Goal: Transaction & Acquisition: Purchase product/service

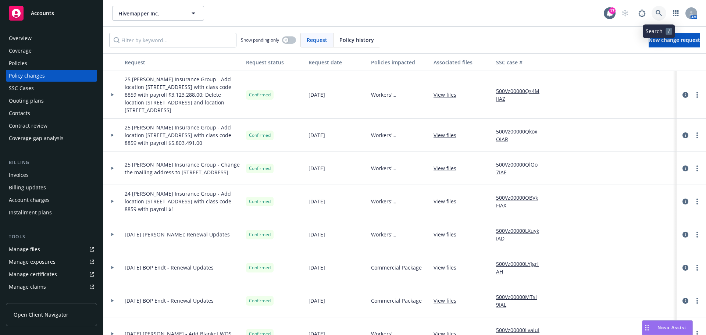
click at [659, 15] on icon at bounding box center [659, 13] width 7 height 7
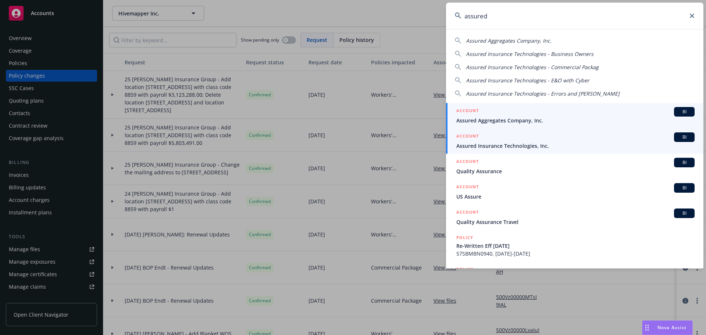
type input "assured"
click at [562, 146] on span "Assured Insurance Technologies, Inc." at bounding box center [576, 146] width 238 height 8
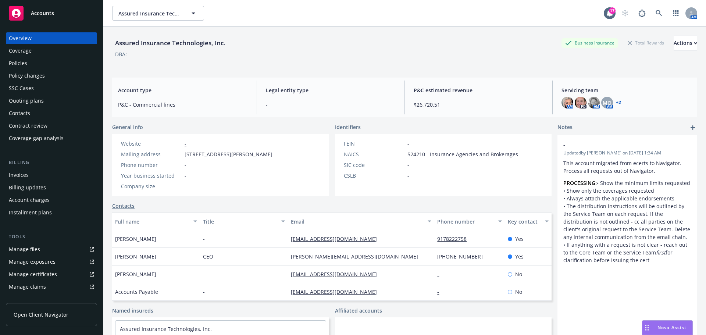
click at [33, 68] on div "Policies" at bounding box center [51, 63] width 85 height 12
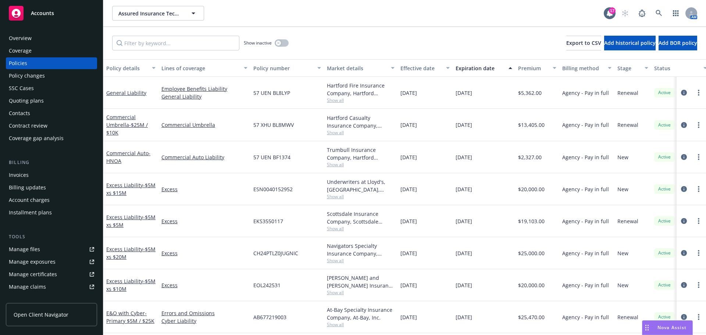
click at [33, 39] on div "Overview" at bounding box center [51, 38] width 85 height 12
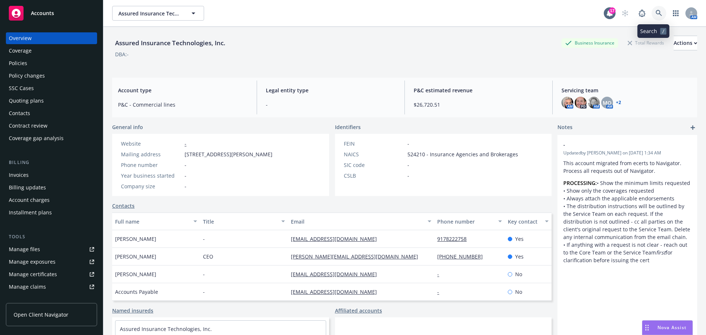
click at [656, 15] on icon at bounding box center [659, 13] width 7 height 7
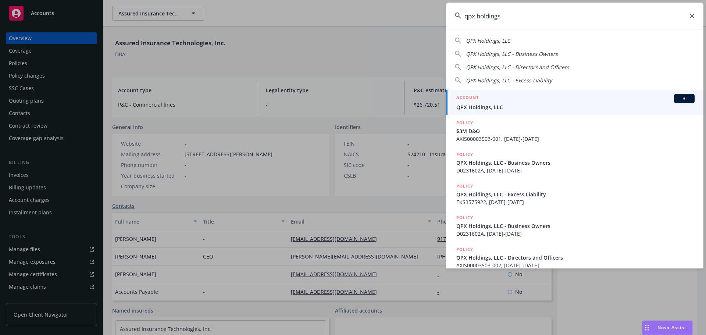
type input "qpx holdings"
click at [596, 107] on span "QPX Holdings, LLC" at bounding box center [576, 107] width 238 height 8
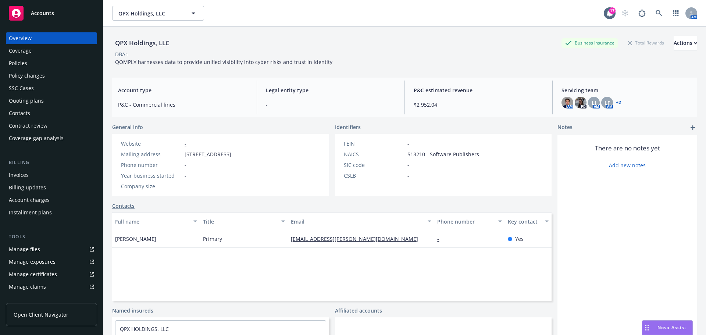
click at [20, 64] on div "Policies" at bounding box center [18, 63] width 18 height 12
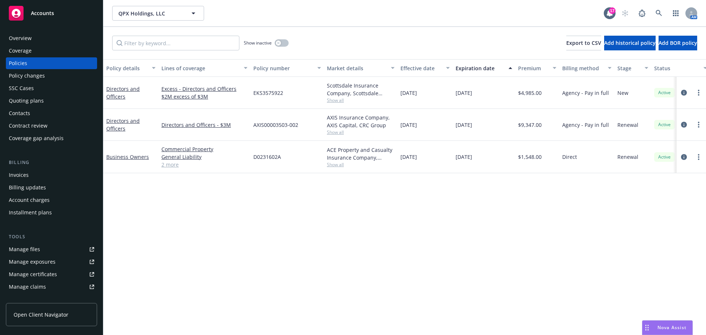
click at [30, 248] on div "Manage files" at bounding box center [24, 250] width 31 height 12
click at [63, 40] on div "Overview" at bounding box center [51, 38] width 85 height 12
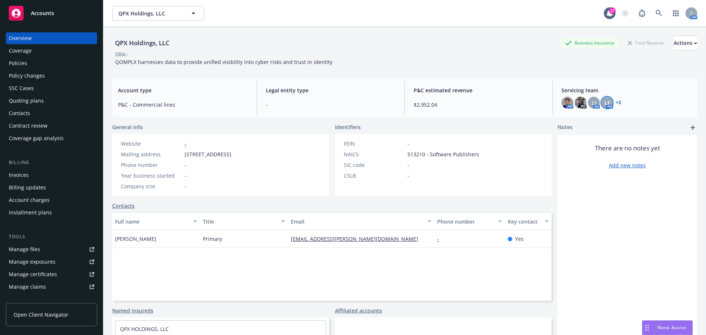
click at [605, 105] on span "LF" at bounding box center [608, 103] width 6 height 8
click at [609, 105] on div "LF AM" at bounding box center [608, 103] width 12 height 12
click at [615, 104] on div "+ 2" at bounding box center [618, 102] width 7 height 4
click at [616, 103] on link "+ 2" at bounding box center [618, 102] width 5 height 4
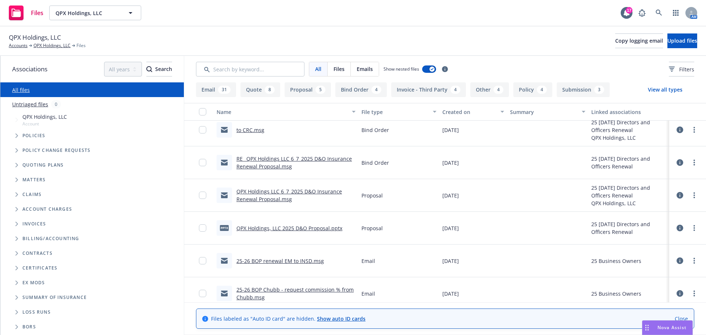
scroll to position [368, 0]
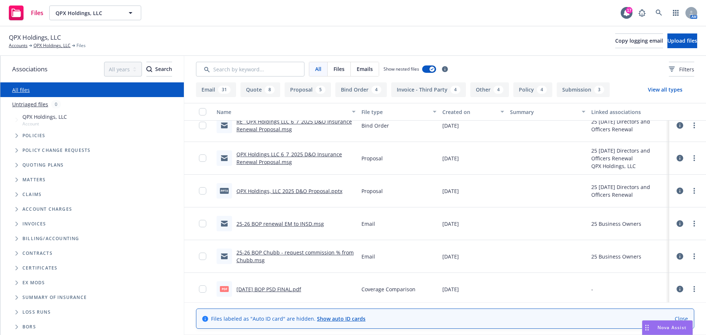
click at [300, 223] on link "25-26 BOP renewal EM to INSD.msg" at bounding box center [281, 223] width 88 height 7
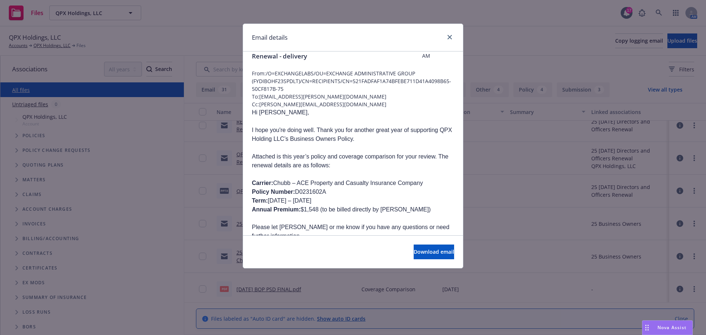
scroll to position [0, 0]
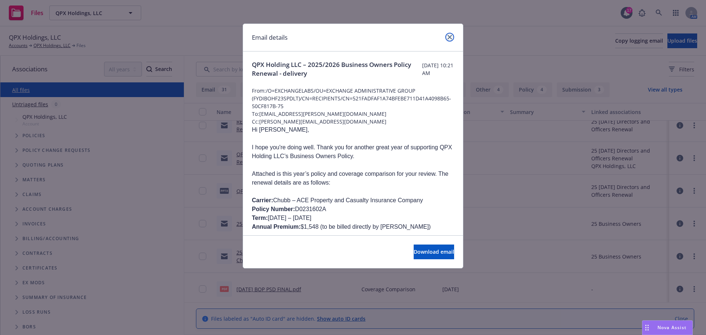
click at [446, 36] on link "close" at bounding box center [450, 37] width 9 height 9
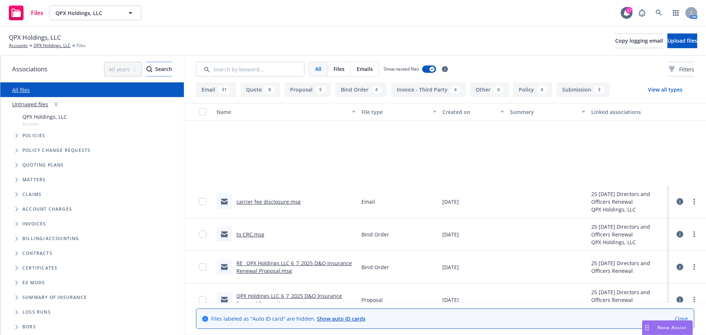
scroll to position [221, 0]
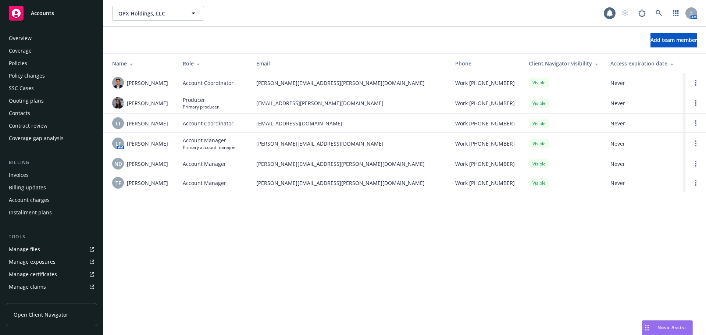
scroll to position [144, 0]
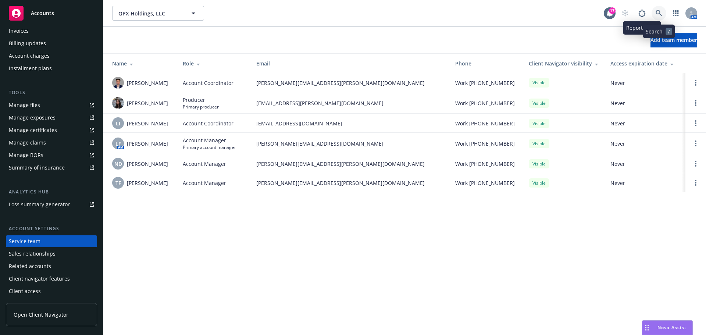
click at [655, 12] on link at bounding box center [659, 13] width 15 height 15
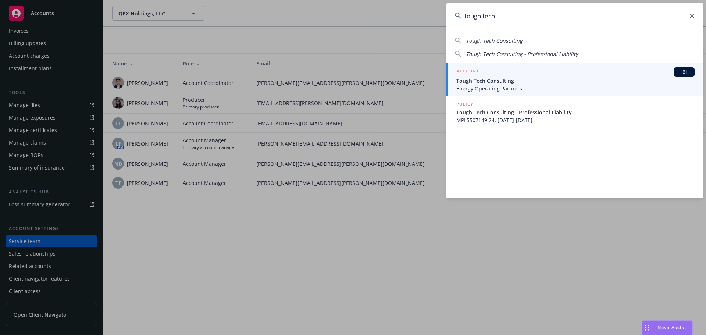
type input "tough tech"
click at [589, 79] on span "Tough Tech Consulting" at bounding box center [576, 81] width 238 height 8
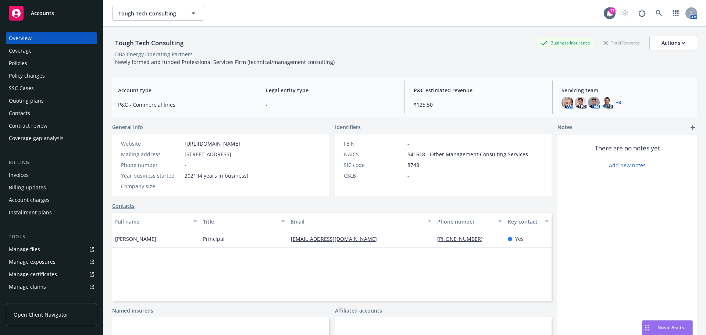
click at [72, 60] on div "Policies" at bounding box center [51, 63] width 85 height 12
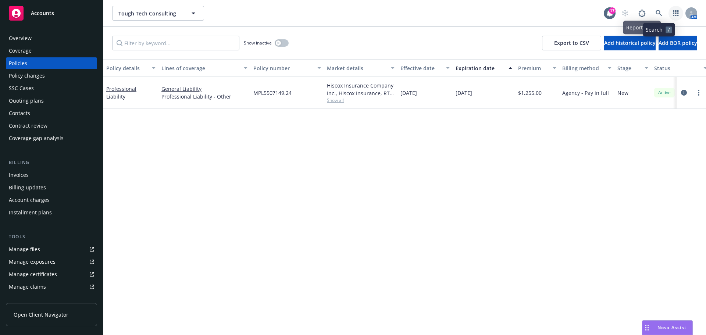
click at [671, 11] on link "button" at bounding box center [676, 13] width 15 height 15
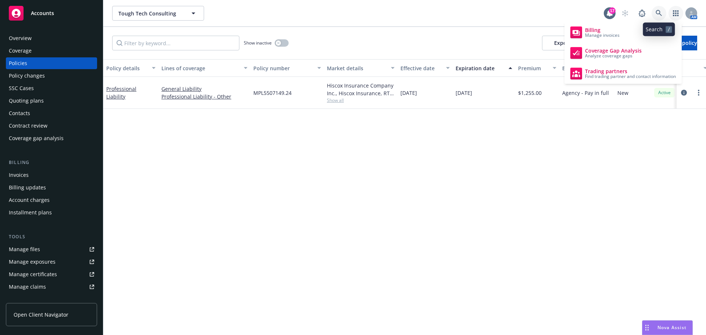
click at [663, 13] on link at bounding box center [659, 13] width 15 height 15
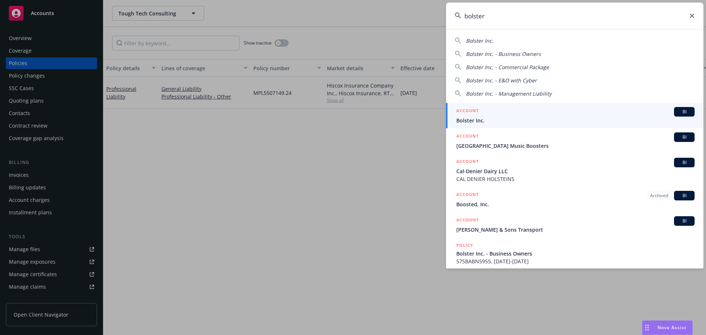
type input "bolster"
click at [557, 114] on div "ACCOUNT BI" at bounding box center [576, 112] width 238 height 10
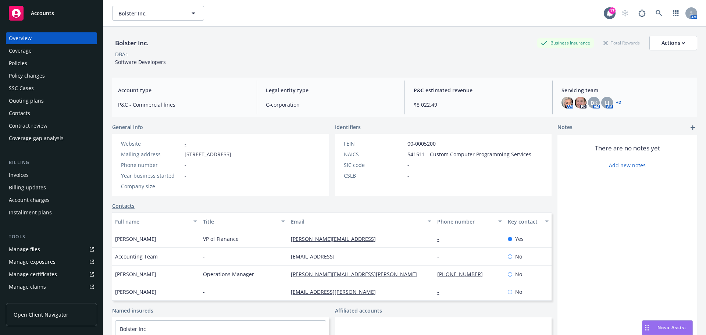
click at [37, 67] on div "Policies" at bounding box center [51, 63] width 85 height 12
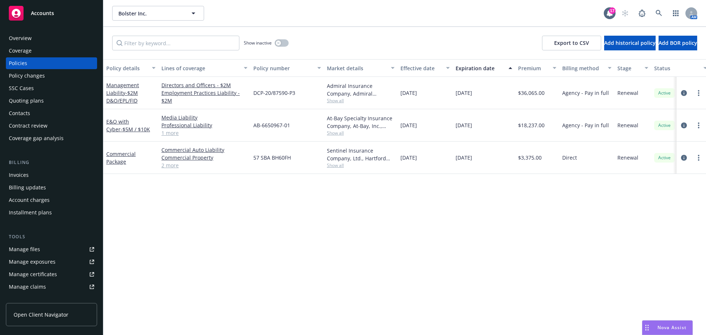
click at [27, 38] on div "Overview" at bounding box center [20, 38] width 23 height 12
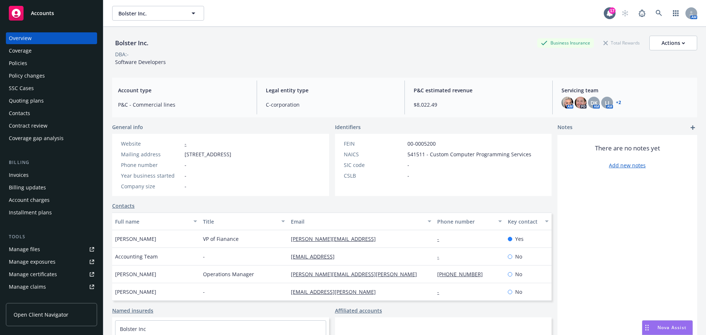
click at [33, 66] on div "Policies" at bounding box center [51, 63] width 85 height 12
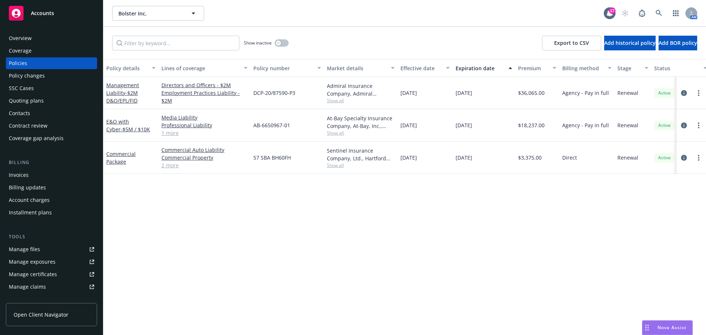
click at [71, 40] on div "Overview" at bounding box center [51, 38] width 85 height 12
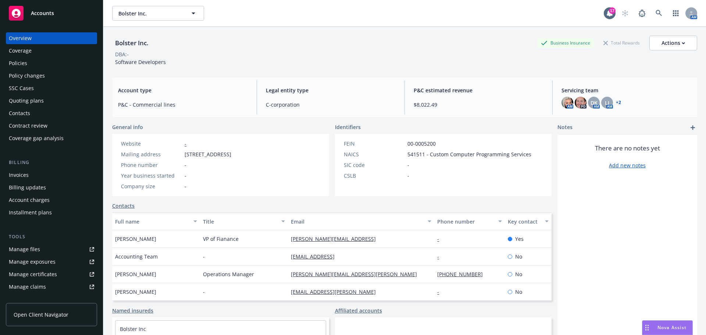
click at [178, 254] on div "Accounting Team" at bounding box center [156, 257] width 88 height 18
click at [129, 202] on div "General info Website - Mailing address 2880 Lakeside Dr., Suite 150, Santa Clar…" at bounding box center [332, 254] width 440 height 262
click at [127, 206] on link "Contacts" at bounding box center [123, 206] width 22 height 8
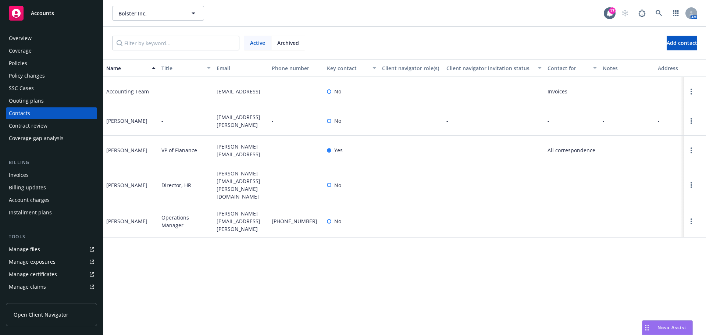
drag, startPoint x: 692, startPoint y: 89, endPoint x: 456, endPoint y: 137, distance: 240.6
click at [489, 134] on div "Accounting Team - ap@bolster.ai - No - Invoices - - - Claire Garcia - claire.ga…" at bounding box center [404, 150] width 603 height 147
click at [667, 46] on span "Add contact" at bounding box center [682, 42] width 31 height 7
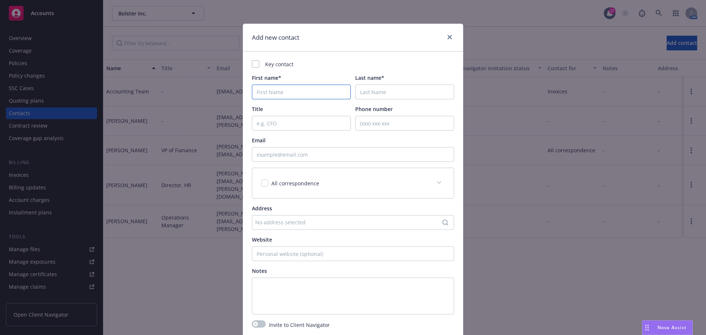
click at [308, 90] on input "First name*" at bounding box center [301, 92] width 99 height 15
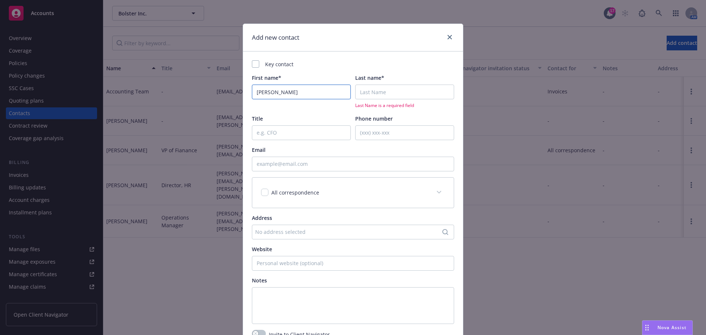
type input "Christina"
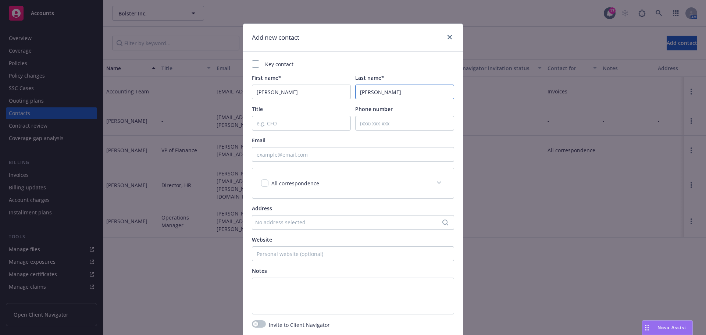
type input "Doan"
click at [284, 122] on input "Title" at bounding box center [301, 123] width 99 height 15
type input "Sr. Accountant"
click at [297, 147] on div "Email" at bounding box center [353, 149] width 202 height 25
click at [297, 157] on input "Email" at bounding box center [353, 154] width 202 height 15
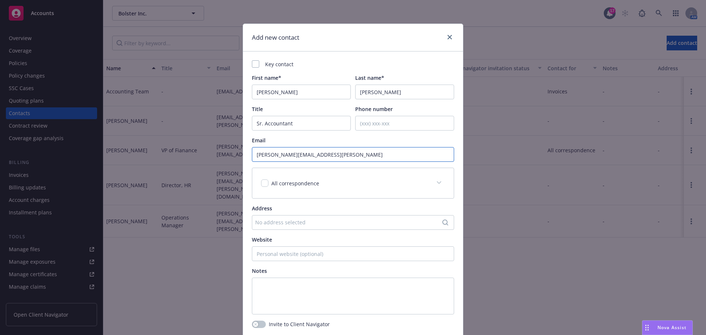
type input "christina.doan@bolster.ai"
click at [263, 181] on input "checkbox" at bounding box center [264, 183] width 7 height 7
checkbox input "true"
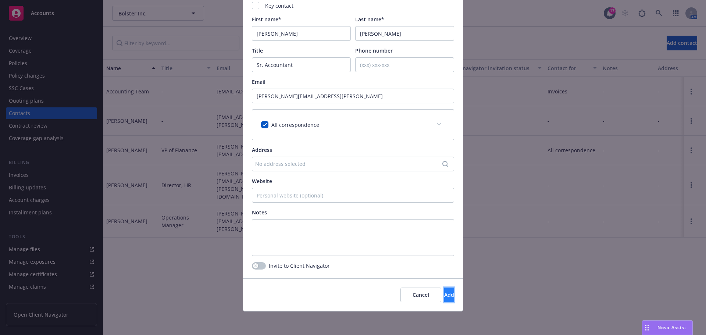
click at [444, 296] on span "Add" at bounding box center [449, 294] width 10 height 7
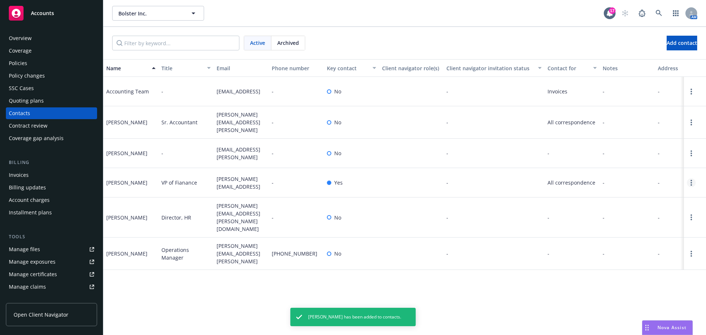
click at [690, 181] on link "Open options" at bounding box center [691, 182] width 9 height 9
click at [648, 142] on link "Edit contact" at bounding box center [644, 138] width 83 height 15
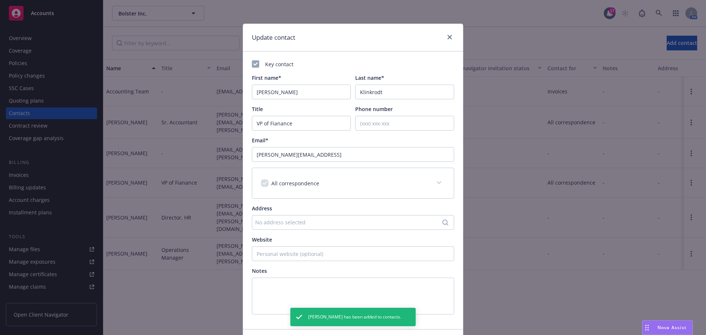
click at [437, 184] on icon at bounding box center [439, 182] width 4 height 3
click at [437, 181] on span at bounding box center [439, 183] width 12 height 12
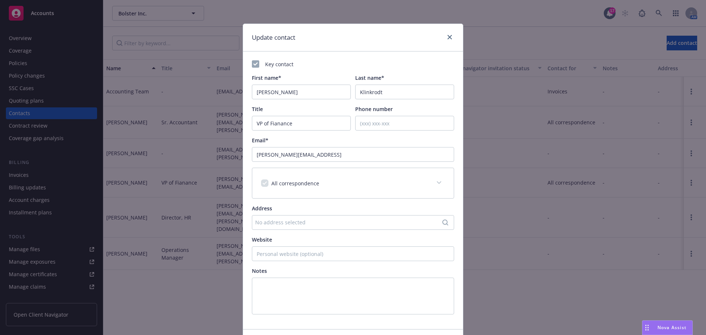
click at [440, 182] on span at bounding box center [439, 183] width 12 height 12
click at [437, 183] on icon at bounding box center [439, 182] width 4 height 3
click at [404, 184] on div "All correspondence" at bounding box center [344, 184] width 166 height 8
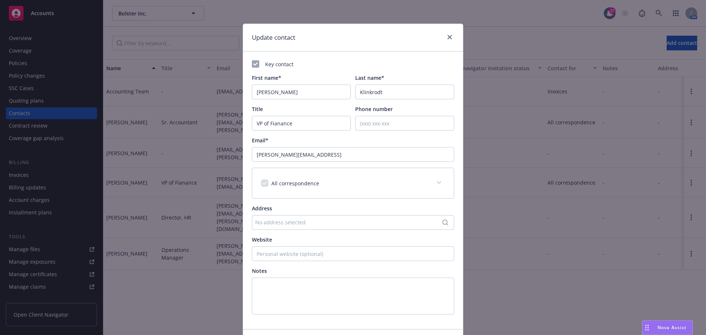
click at [334, 185] on div "All correspondence" at bounding box center [344, 184] width 166 height 8
click at [334, 156] on input "jeffrey.klinkrodt@bolster.ai" at bounding box center [353, 154] width 202 height 15
click at [437, 182] on icon at bounding box center [439, 182] width 4 height 3
click at [448, 38] on icon "close" at bounding box center [450, 37] width 4 height 4
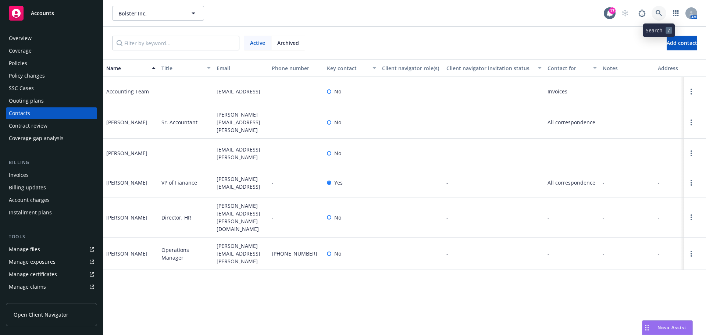
click at [657, 12] on icon at bounding box center [659, 13] width 6 height 6
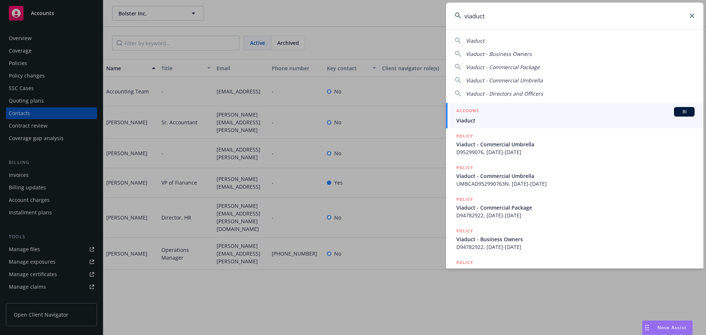
type input "viaduct"
click at [634, 120] on span "Viaduct" at bounding box center [576, 121] width 238 height 8
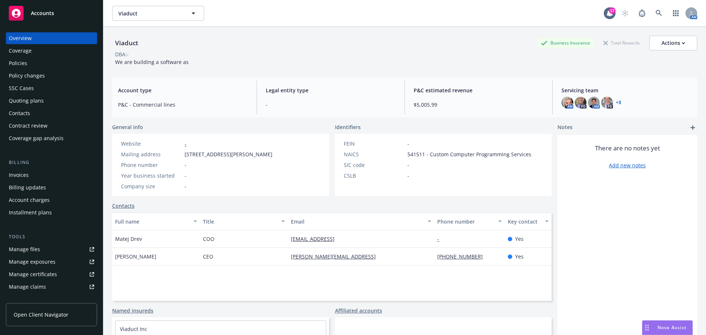
click at [55, 64] on div "Policies" at bounding box center [51, 63] width 85 height 12
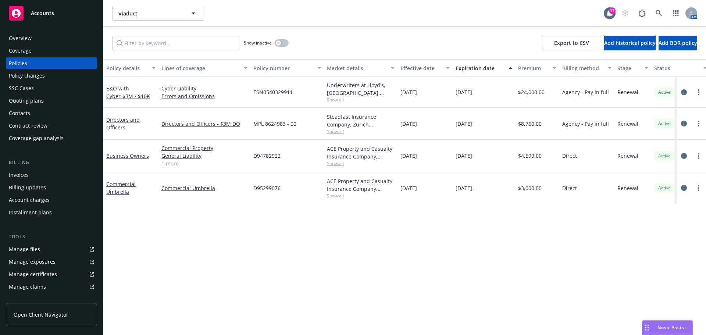
click at [43, 250] on link "Manage files" at bounding box center [51, 250] width 91 height 12
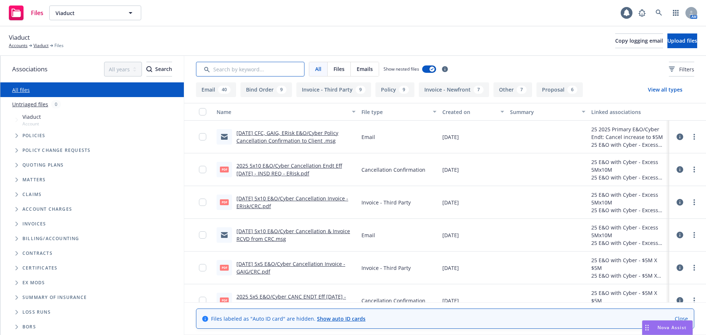
click at [225, 75] on input "Search by keyword..." at bounding box center [250, 69] width 109 height 15
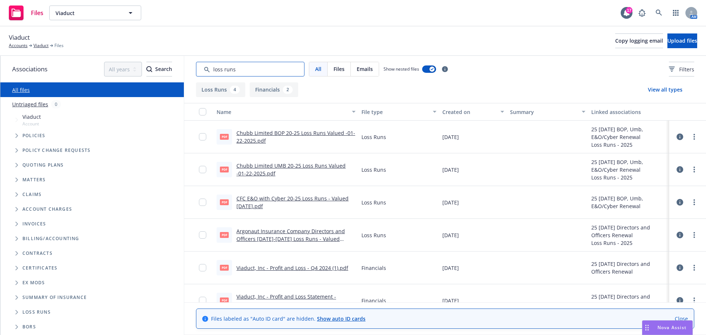
scroll to position [15, 0]
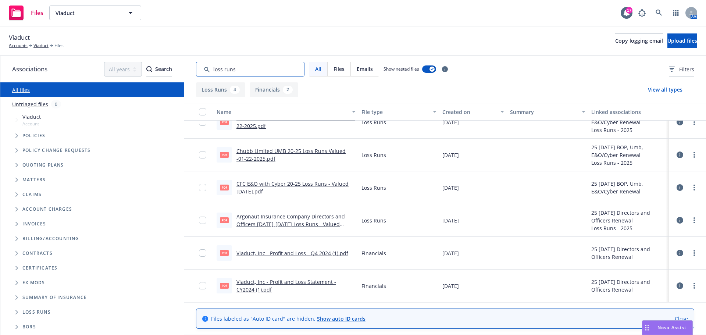
type input "loss runs"
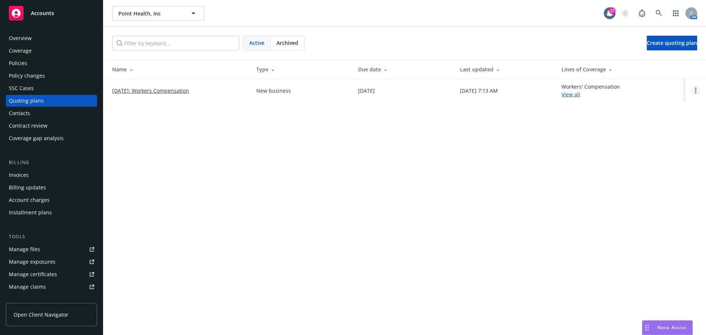
click at [695, 90] on icon "Open options" at bounding box center [695, 91] width 1 height 6
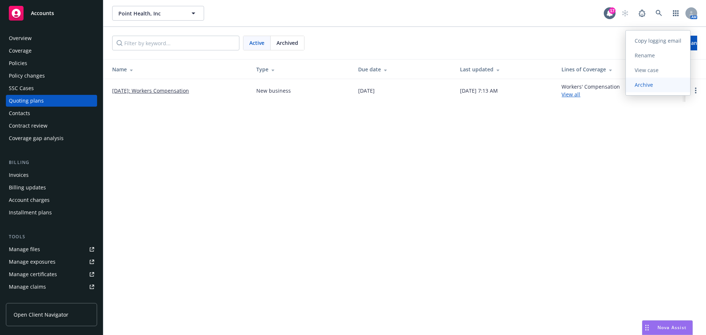
click at [646, 89] on link "Archive" at bounding box center [658, 85] width 64 height 15
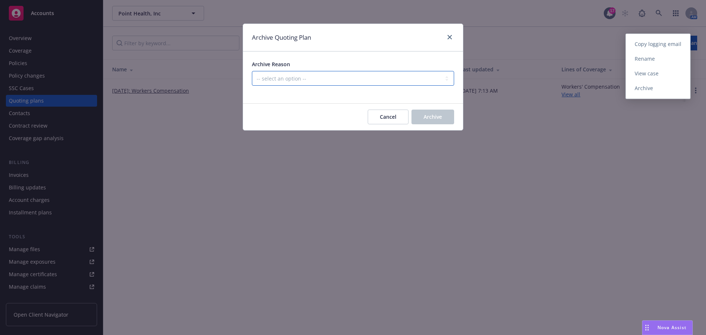
click at [415, 80] on select "-- select an option -- Created by error Duplicate New business opportunity lost…" at bounding box center [353, 78] width 202 height 15
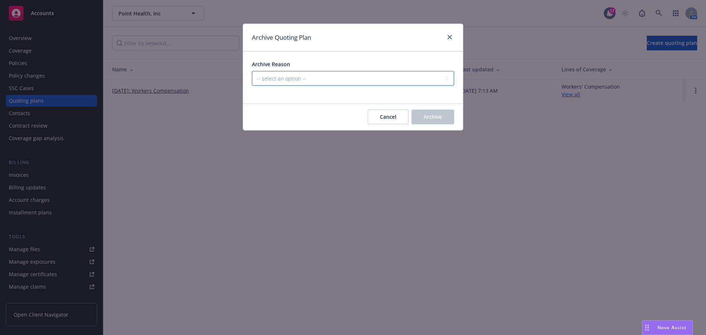
select select "ARCHIVED_NEW_BUSINESS_COMPLETED"
click at [252, 71] on select "-- select an option -- Created by error Duplicate New business opportunity lost…" at bounding box center [353, 78] width 202 height 15
click at [433, 115] on span "Archive" at bounding box center [433, 116] width 18 height 7
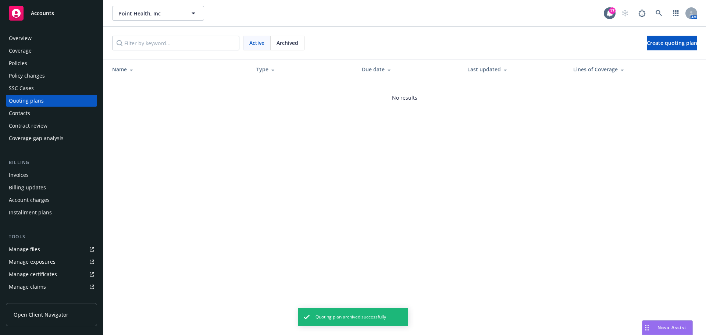
click at [39, 63] on div "Policies" at bounding box center [51, 63] width 85 height 12
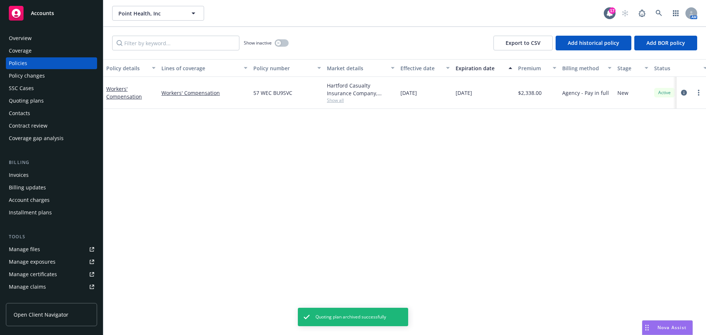
click at [49, 84] on div "SSC Cases" at bounding box center [51, 88] width 85 height 12
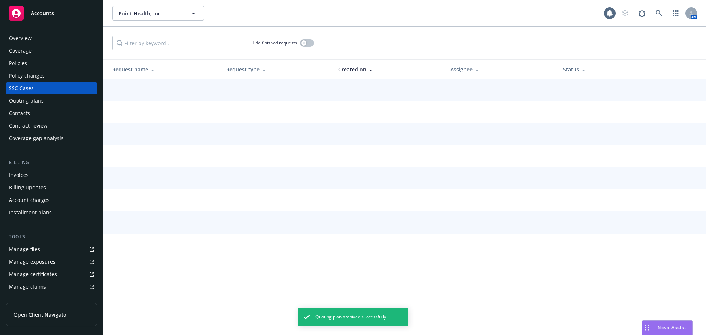
click at [54, 76] on div "Policy changes" at bounding box center [51, 76] width 85 height 12
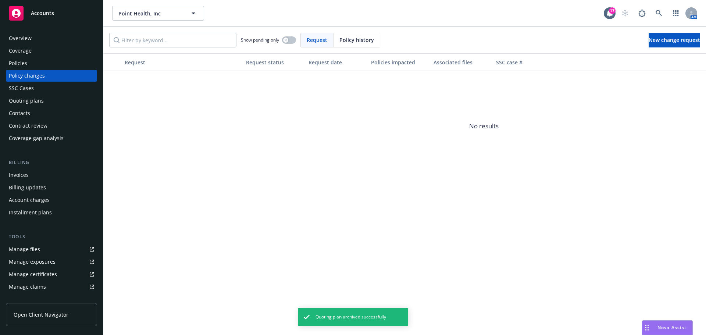
click at [356, 43] on span "Policy history" at bounding box center [357, 40] width 35 height 8
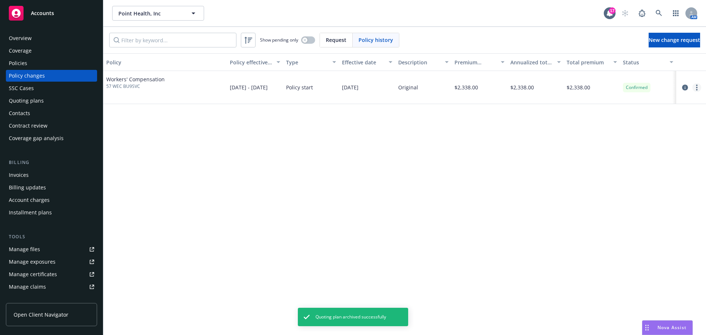
click at [697, 87] on circle "more" at bounding box center [696, 87] width 1 height 1
click at [620, 143] on link "Edit billing info" at bounding box center [638, 146] width 126 height 15
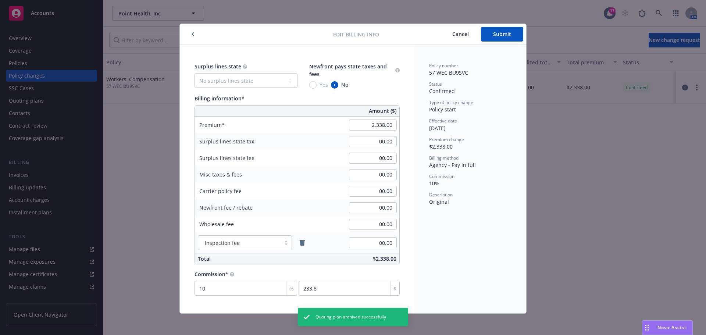
click at [455, 37] on span "Cancel" at bounding box center [461, 34] width 17 height 7
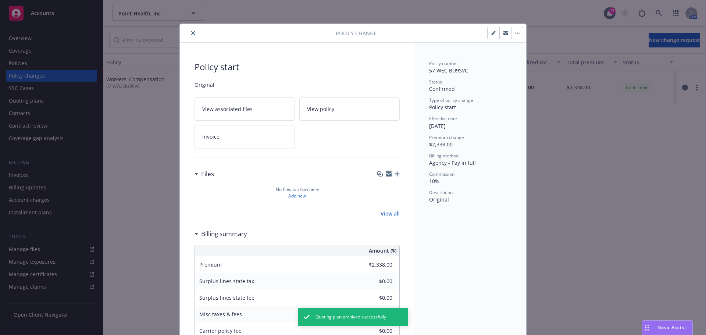
click at [191, 32] on icon "close" at bounding box center [193, 33] width 4 height 4
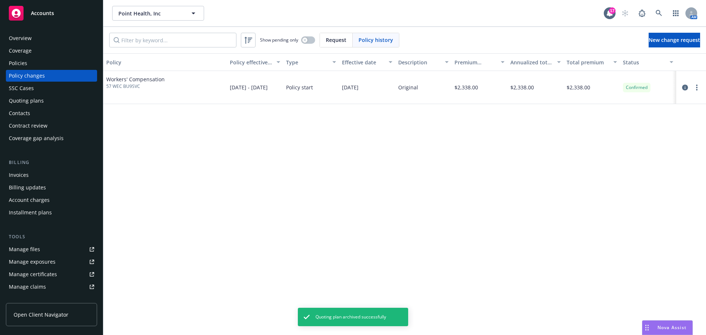
click at [53, 61] on div "Policies" at bounding box center [51, 63] width 85 height 12
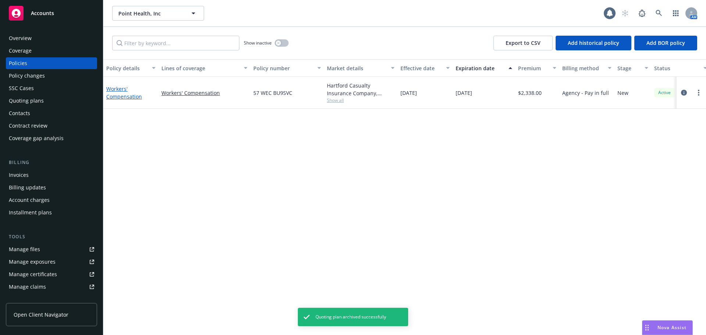
click at [123, 97] on link "Workers' Compensation" at bounding box center [124, 92] width 36 height 15
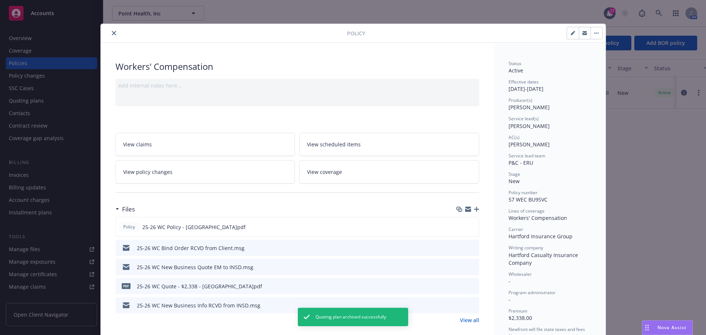
click at [571, 34] on icon "button" at bounding box center [573, 33] width 4 height 4
select select "NEW"
select select "12"
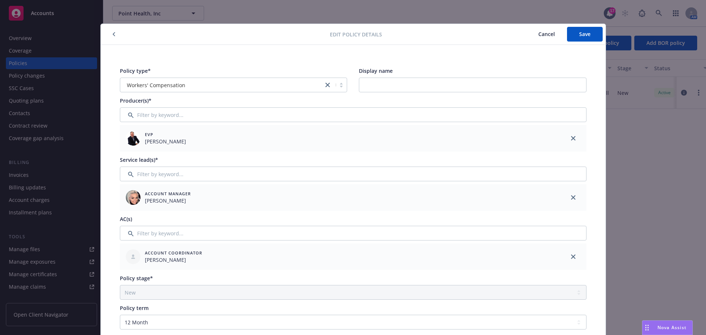
click at [532, 35] on button "Cancel" at bounding box center [547, 34] width 41 height 15
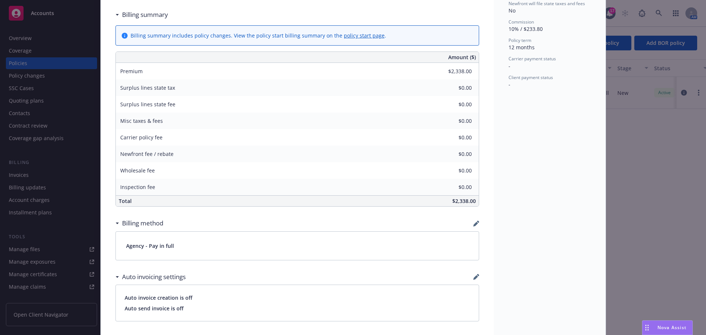
scroll to position [405, 0]
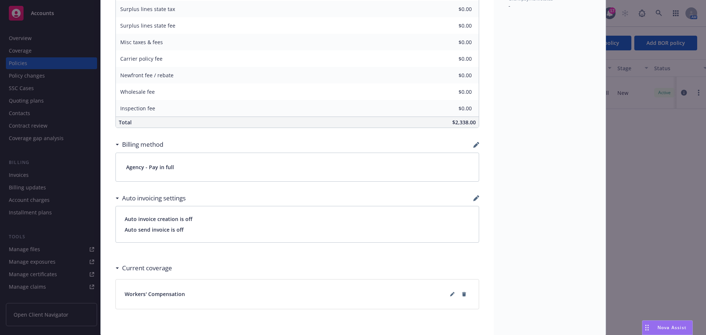
click at [474, 146] on icon "button" at bounding box center [476, 145] width 5 height 5
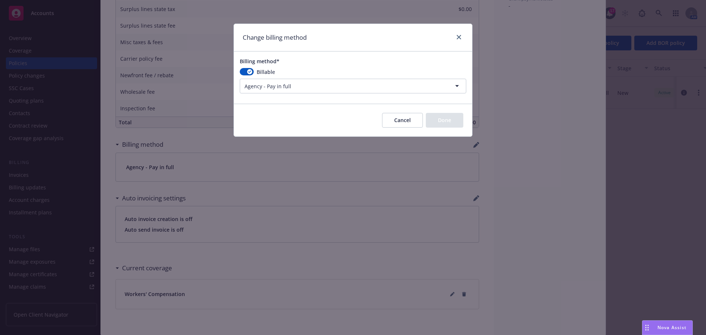
click at [253, 83] on html "Accounts Overview Coverage Policies Policy changes SSC Cases Quoting plans Cont…" at bounding box center [353, 167] width 706 height 335
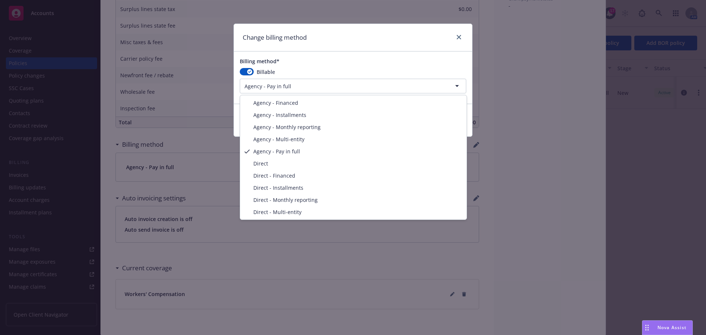
select select "DIRECT"
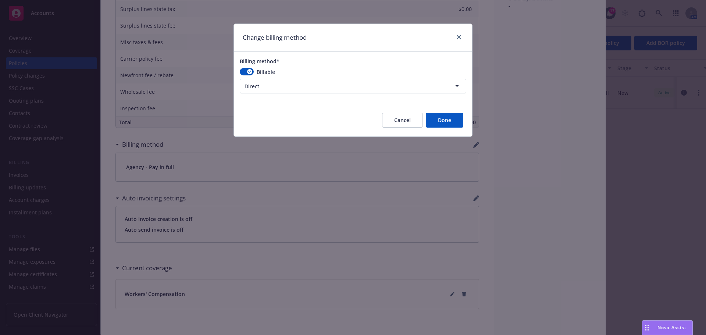
click at [436, 117] on button "Done" at bounding box center [445, 120] width 38 height 15
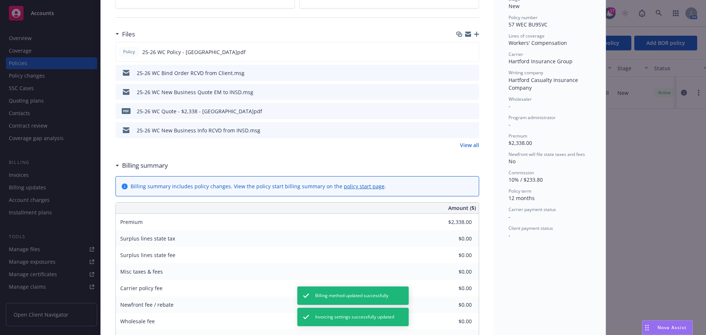
scroll to position [0, 0]
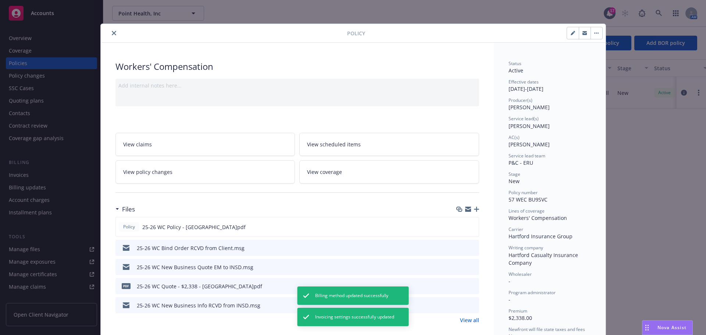
click at [112, 35] on icon "close" at bounding box center [114, 33] width 4 height 4
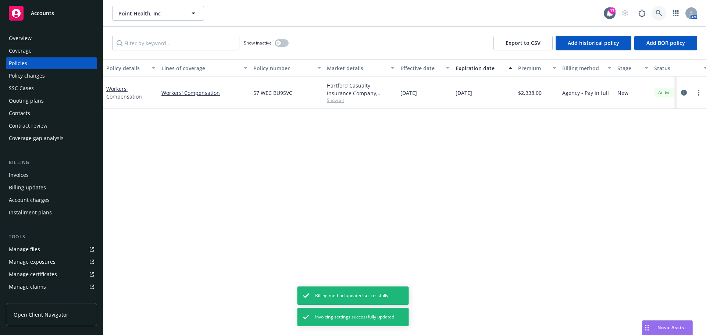
click at [660, 12] on icon at bounding box center [659, 13] width 6 height 6
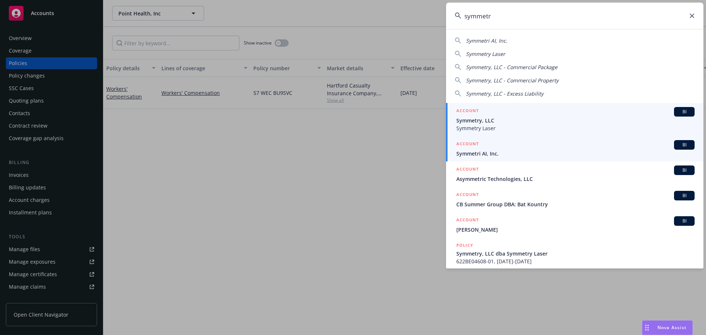
type input "symmetr"
click at [545, 154] on span "Symmetri AI, Inc." at bounding box center [576, 154] width 238 height 8
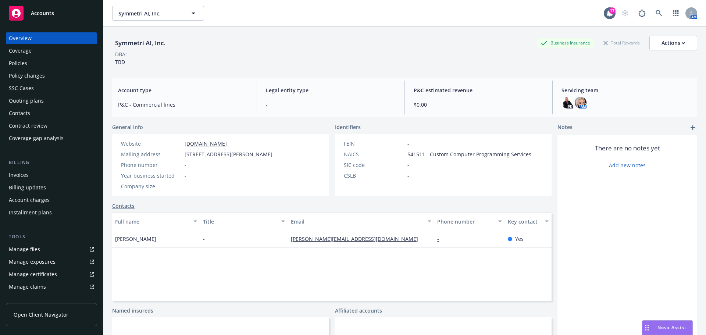
click at [43, 101] on div "Quoting plans" at bounding box center [51, 101] width 85 height 12
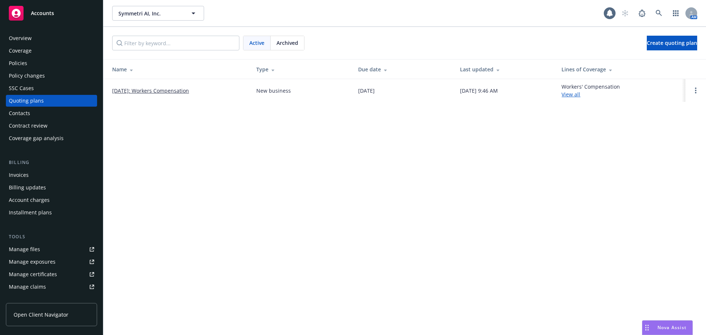
click at [121, 85] on td "[DATE]: Workers Compensation" at bounding box center [176, 90] width 147 height 23
click at [120, 89] on link "[DATE]: Workers Compensation" at bounding box center [150, 91] width 77 height 8
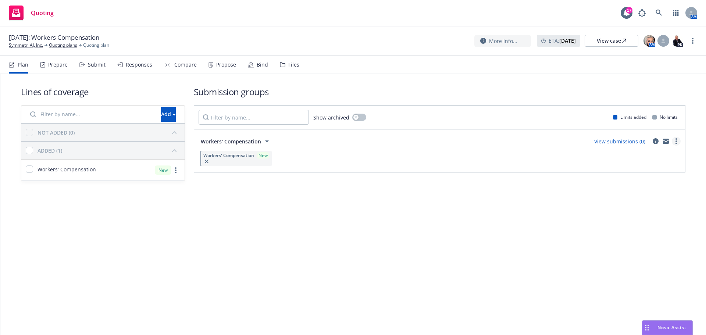
click at [673, 142] on link "more" at bounding box center [676, 141] width 9 height 9
click at [641, 231] on span "Create policy (fast track)" at bounding box center [641, 232] width 77 height 7
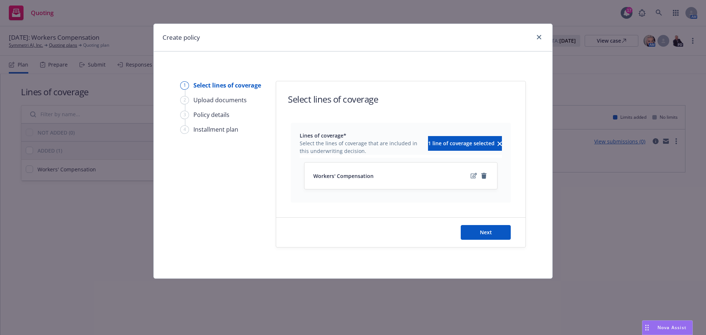
click at [479, 240] on div "Next" at bounding box center [400, 232] width 249 height 29
click at [474, 228] on button "Next" at bounding box center [486, 232] width 50 height 15
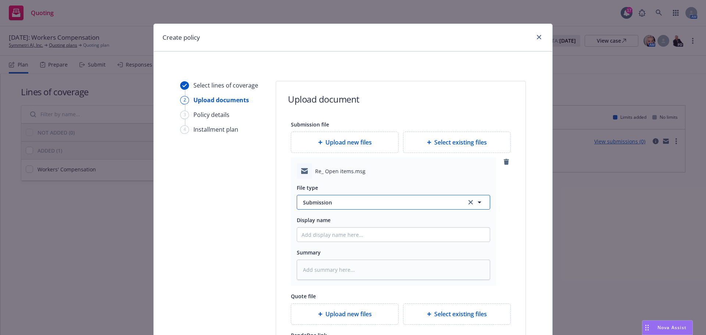
click at [328, 197] on button "Submission" at bounding box center [394, 202] width 194 height 15
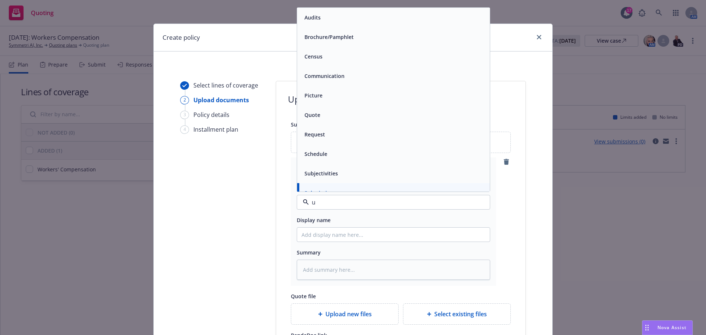
type input "up"
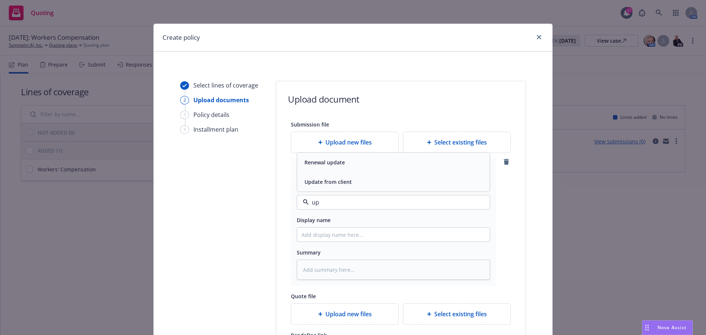
click at [329, 179] on span "Update from client" at bounding box center [328, 182] width 47 height 8
click at [323, 227] on div "Display name" at bounding box center [394, 229] width 194 height 26
click at [323, 231] on input "Display name" at bounding box center [393, 235] width 193 height 14
type textarea "x"
type input "2"
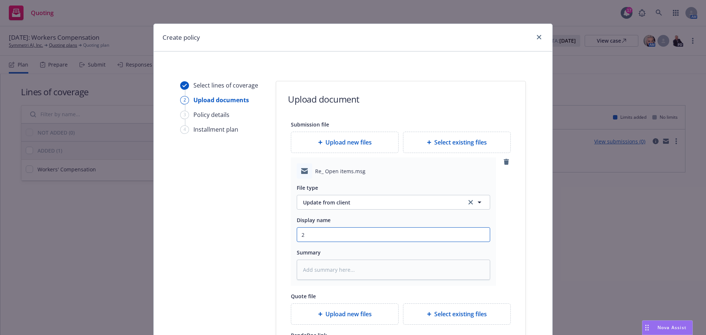
type textarea "x"
type input "20"
type textarea "x"
type input "2"
type textarea "x"
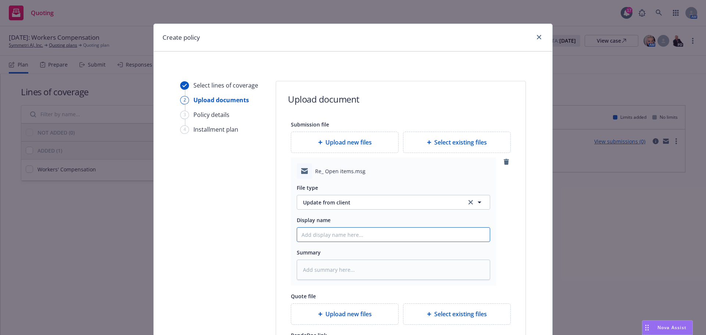
type textarea "x"
type input "2"
type textarea "x"
type input "25"
type textarea "x"
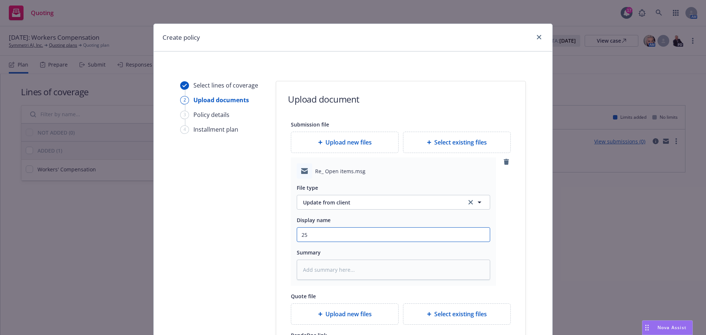
type input "25-"
type textarea "x"
type input "25-2"
type textarea "x"
type input "25-26"
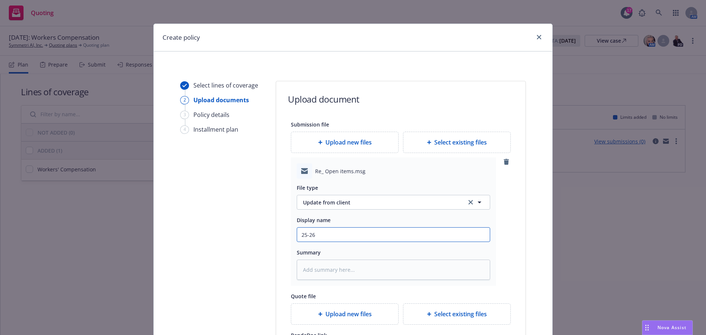
type textarea "x"
type input "25-26"
type textarea "x"
type input "25-26 W"
type textarea "x"
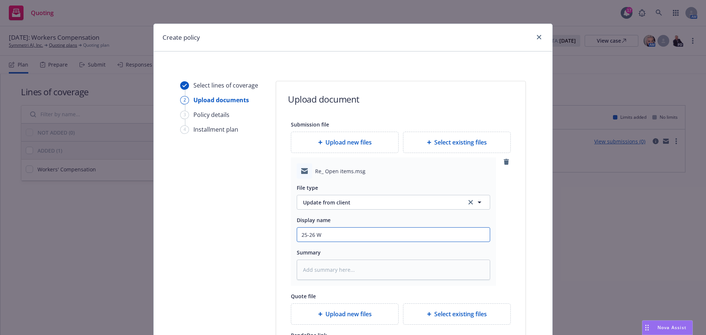
type input "25-26 WC"
type textarea "x"
type input "25-26 WC"
type textarea "x"
type input "25-26 WC N"
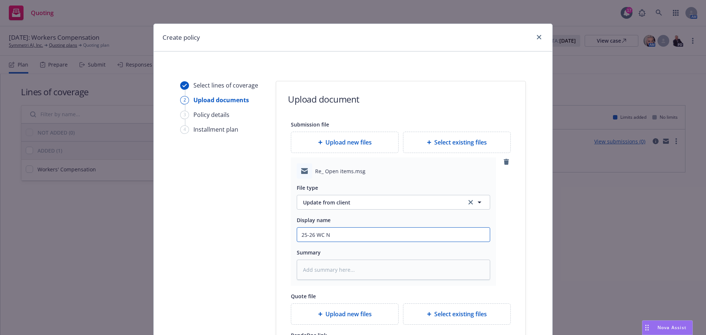
type textarea "x"
type input "25-26 WC Ne"
type textarea "x"
type input "25-26 WC New"
type textarea "x"
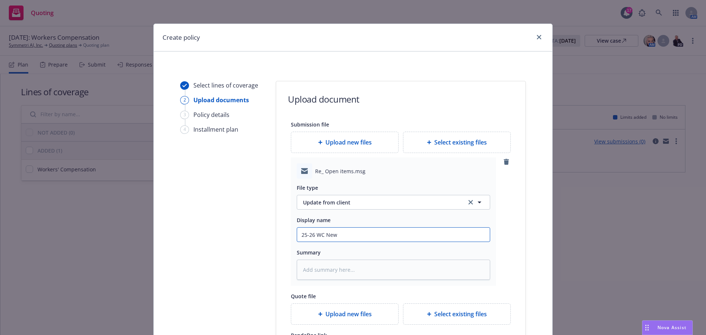
type input "25-26 WC New"
type textarea "x"
type input "25-26 WC New B"
type textarea "x"
type input "25-26 WC New Bu"
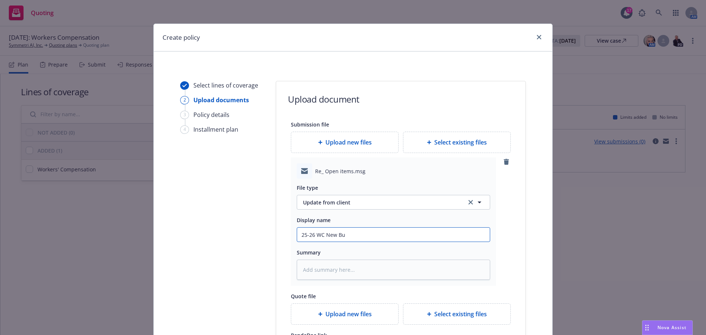
type textarea "x"
type input "25-26 WC New Bus"
type textarea "x"
type input "25-26 WC New Busi"
type textarea "x"
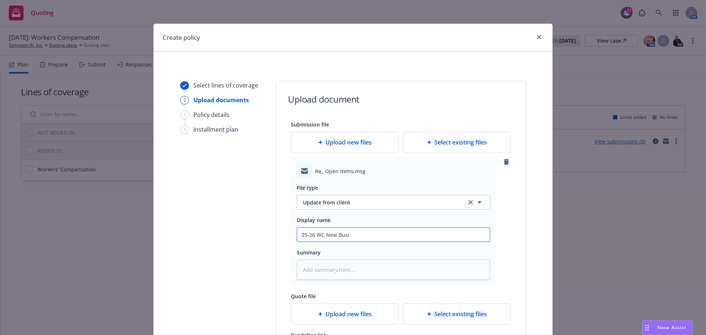
type input "25-26 WC New Busin"
type textarea "x"
type input "25-26 WC New Busine"
type textarea "x"
type input "25-26 WC New Busines"
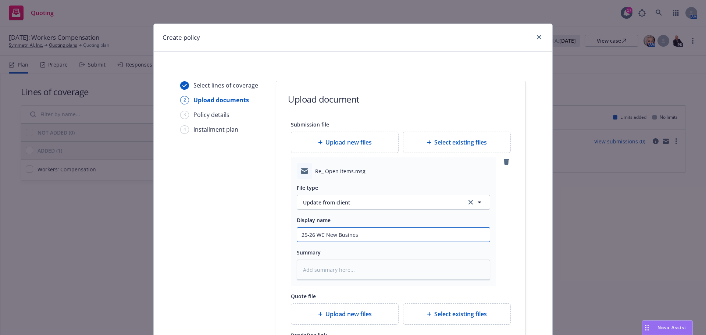
type textarea "x"
type input "25-26 WC New Business"
type textarea "x"
type input "25-26 WC New Business"
type textarea "x"
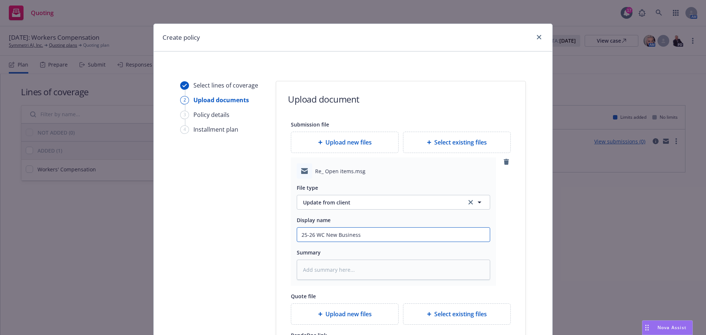
type input "25-26 WC New Business I"
type textarea "x"
type input "25-26 WC New Business In"
type textarea "x"
type input "25-26 WC New Business Inf"
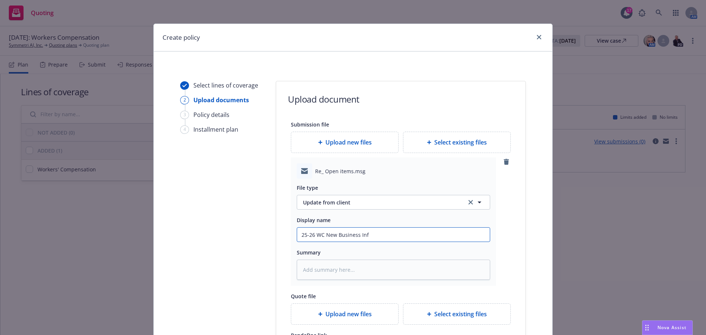
type textarea "x"
type input "25-26 WC New Business Info"
type textarea "x"
type input "25-26 WC New Business Info"
type textarea "x"
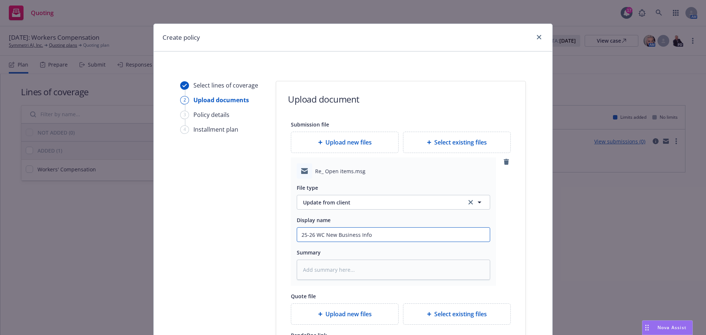
type input "25-26 WC New Business Info R"
type textarea "x"
type input "25-26 WC New Business Info RC"
type textarea "x"
type input "25-26 WC New Business Info RCD"
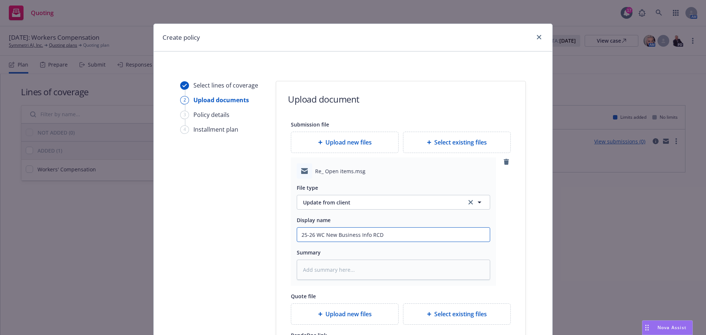
type textarea "x"
type input "25-26 WC New Business Info RC"
type textarea "x"
type input "25-26 WC New Business Info RCV"
type textarea "x"
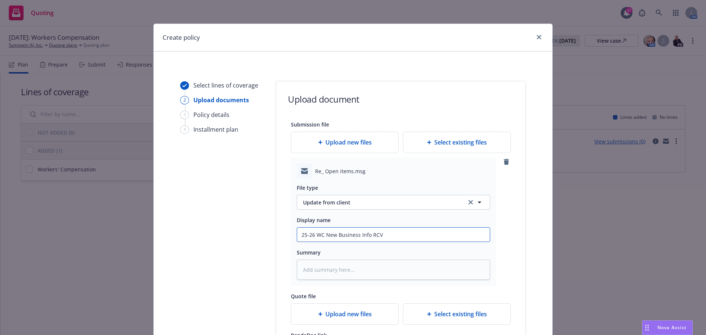
type input "25-26 WC New Business Info RCVD"
type textarea "x"
type input "25-26 WC New Business Info RCVD"
type textarea "x"
type input "25-26 WC New Business Info RCVD f"
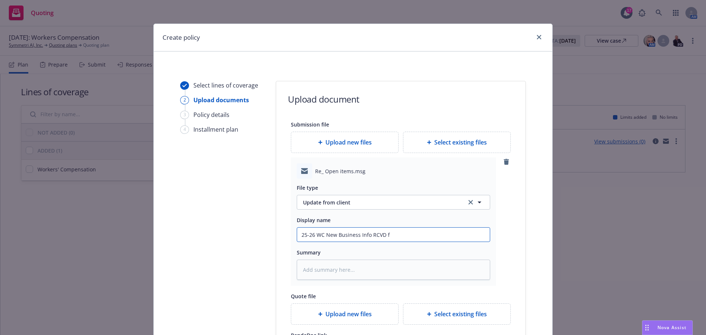
type textarea "x"
type input "25-26 WC New Business Info RCVD fr"
type textarea "x"
type input "25-26 WC New Business Info RCVD fro"
type textarea "x"
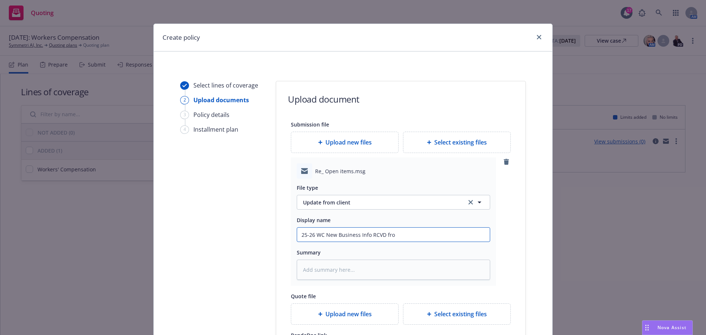
type input "25-26 WC New Business Info RCVD from"
type textarea "x"
type input "25-26 WC New Business Info RCVD from"
type textarea "x"
type input "25-26 WC New Business Info RCVD from C"
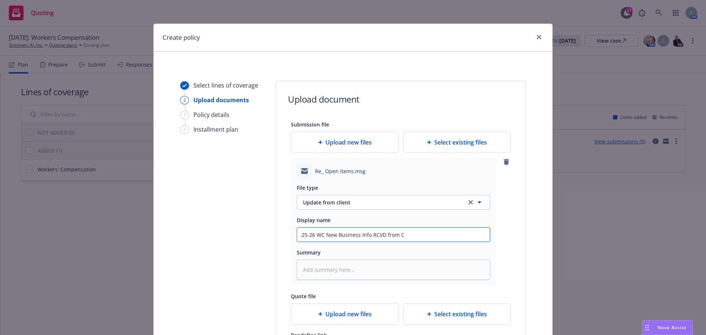
type textarea "x"
type input "25-26 WC New Business Info RCVD from Cl"
type textarea "x"
type input "25-26 WC New Business Info RCVD from Cli"
type textarea "x"
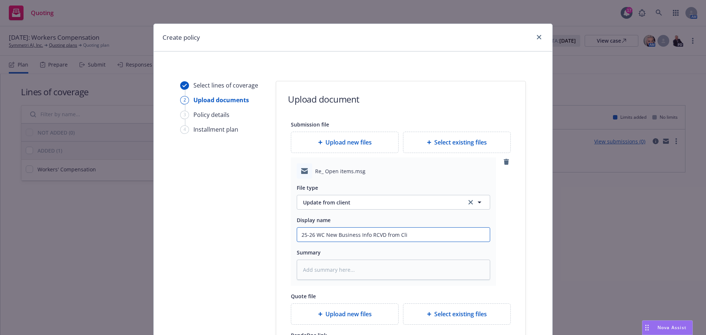
type input "25-26 WC New Business Info RCVD from Clie"
type textarea "x"
type input "25-26 WC New Business Info RCVD from Clien"
type textarea "x"
type input "25-26 WC New Business Info RCVD from Client"
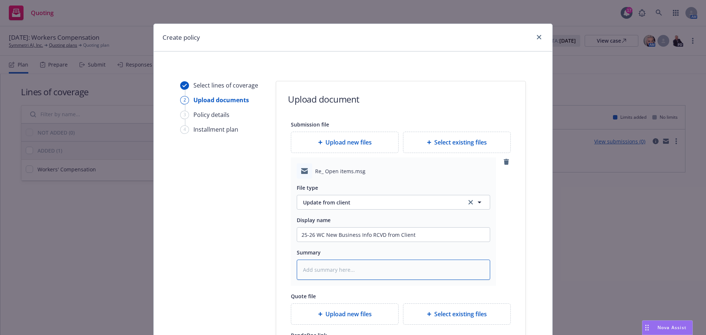
type textarea "x"
type textarea "P"
type textarea "x"
type textarea "Pa"
type textarea "x"
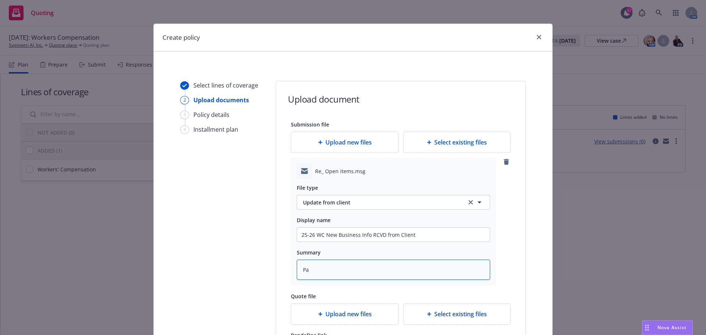
type textarea "Pay"
type textarea "x"
type textarea "Payr"
type textarea "x"
type textarea "Payro"
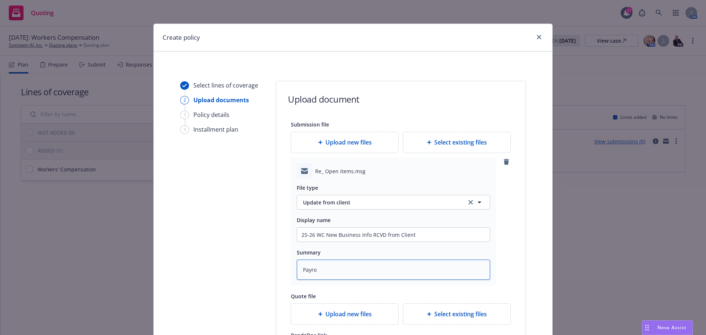
type textarea "x"
type textarea "Payrol"
type textarea "x"
type textarea "Payroll"
type textarea "x"
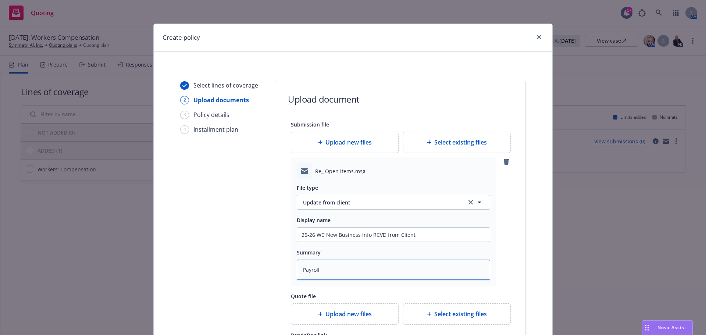
type textarea "Payrolls"
type textarea "x"
type textarea "Payrolls,"
type textarea "x"
type textarea "Payrolls,"
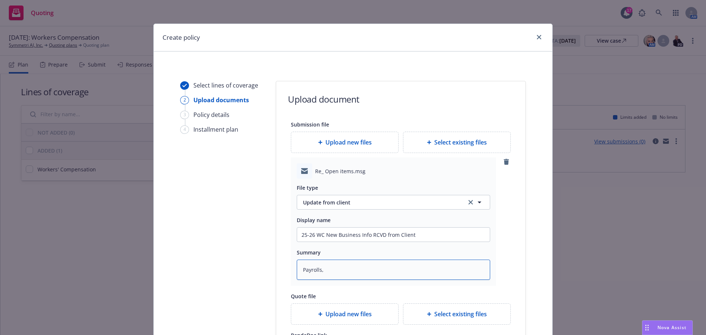
type textarea "x"
type textarea "Payrolls, A"
type textarea "x"
type textarea "Payrolls, Ad"
type textarea "x"
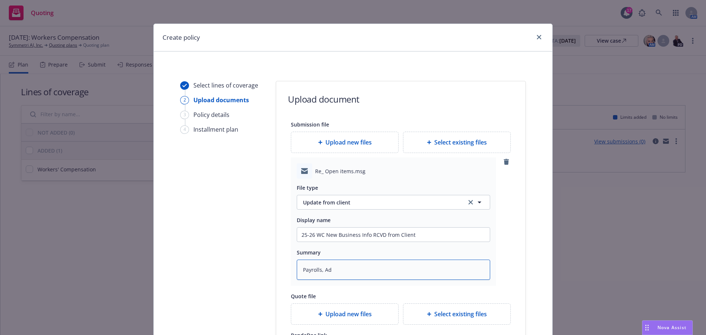
type textarea "Payrolls, Add"
type textarea "x"
type textarea "Payrolls, Addr"
type textarea "x"
type textarea "Payrolls, Addre"
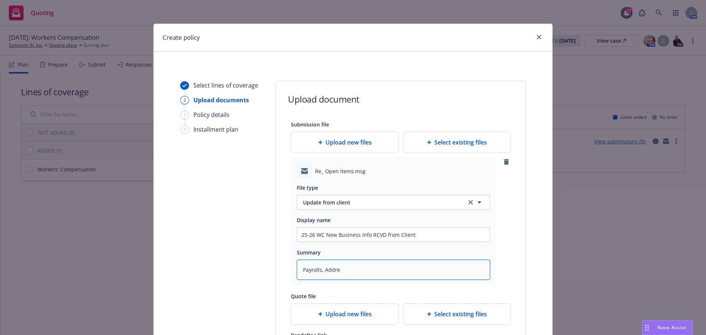
type textarea "x"
type textarea "Payrolls, Addres"
type textarea "x"
type textarea "Payrolls, Address"
type textarea "x"
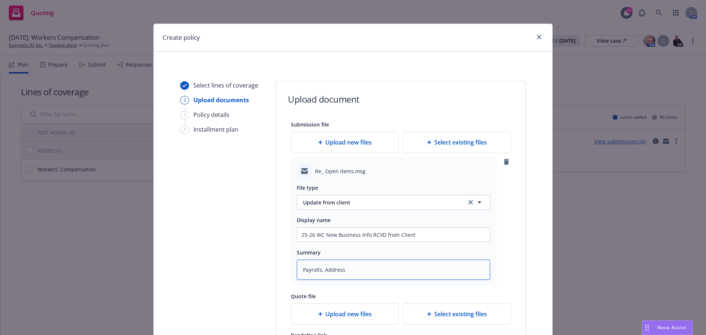
type textarea "Payrolls, Address,"
type textarea "x"
type textarea "Payrolls, Address"
type textarea "x"
type textarea "Payrolls, Addresse"
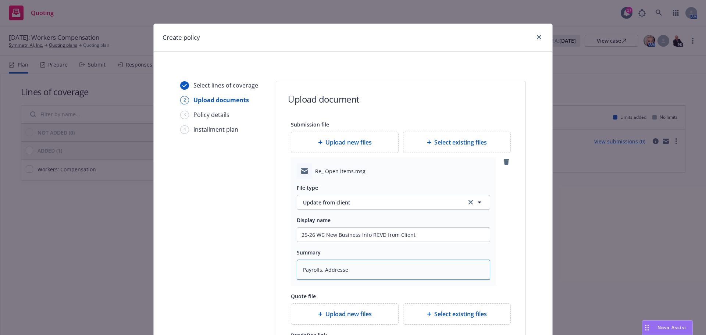
type textarea "x"
type textarea "Payrolls, Addresses"
type textarea "x"
type textarea "Payrolls, Addresses,"
type textarea "x"
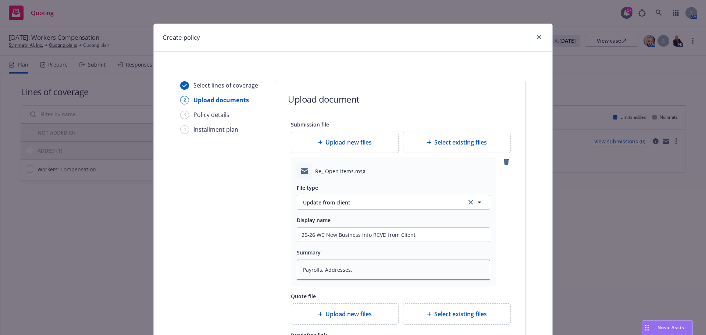
type textarea "Payrolls, Addresses,"
type textarea "x"
type textarea "Payrolls, Addresses, F"
type textarea "x"
type textarea "Payrolls, Addresses, FE"
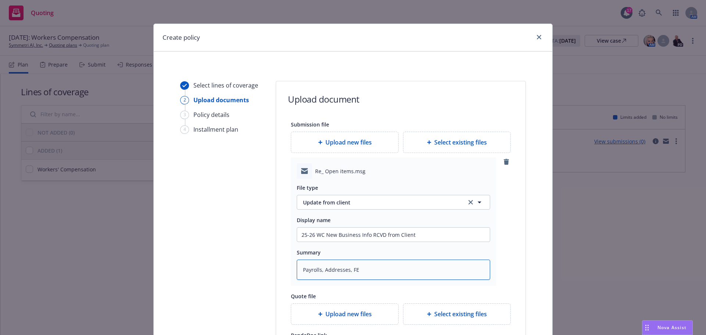
type textarea "x"
type textarea "Payrolls, Addresses, FEI"
type textarea "x"
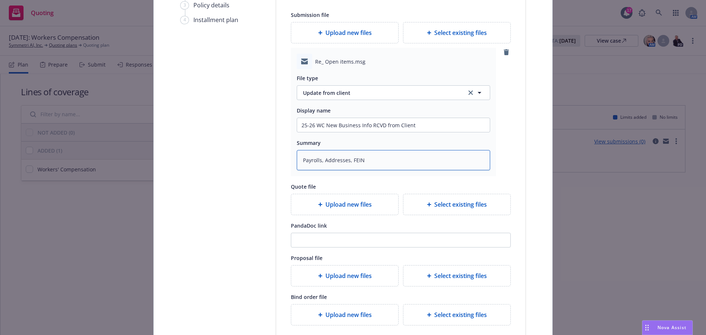
scroll to position [110, 0]
type textarea "Payrolls, Addresses, FEIN"
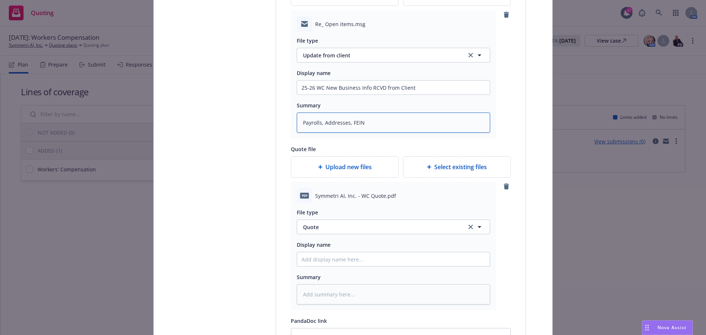
scroll to position [184, 0]
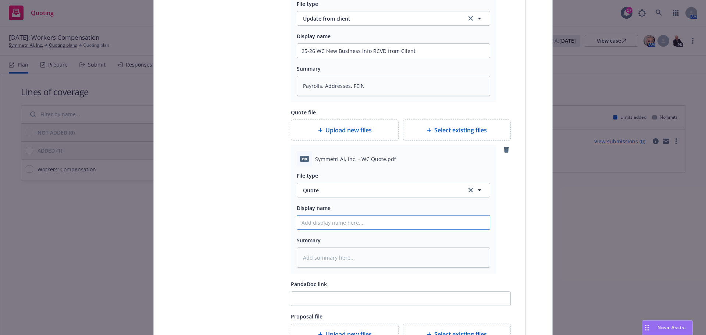
click at [371, 222] on input "Display name" at bounding box center [393, 223] width 193 height 14
type textarea "x"
type input "2"
type textarea "x"
type input "25"
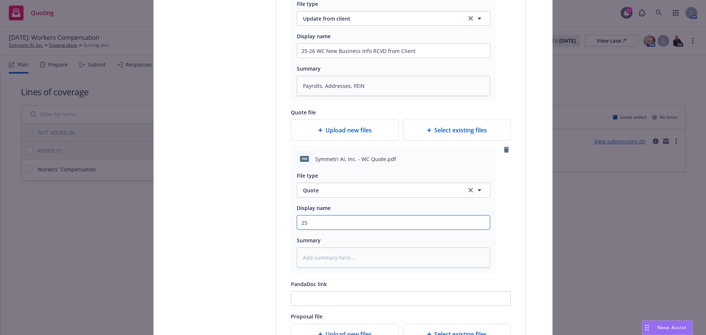
type textarea "x"
type input "25-"
type textarea "x"
type input "25-2"
type textarea "x"
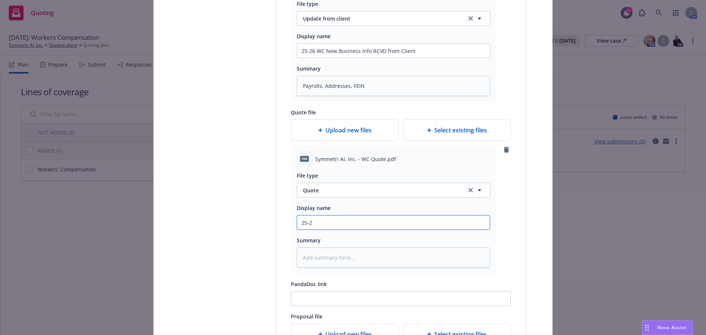
type input "25-26"
type textarea "x"
type input "25-26"
type textarea "x"
type input "25-26 W"
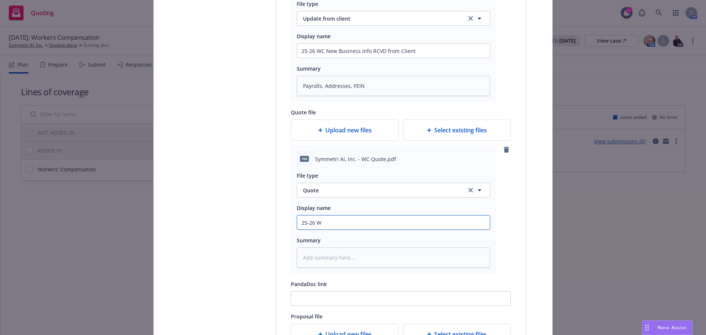
type textarea "x"
type input "25-26 WC"
type textarea "x"
type input "25-26 WC"
type textarea "x"
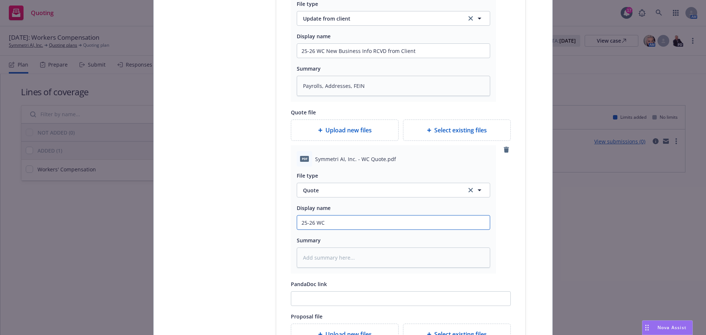
type input "25-26 WC Q"
type textarea "x"
type input "25-26 WC Qu"
type textarea "x"
type input "25-26 WC Quo"
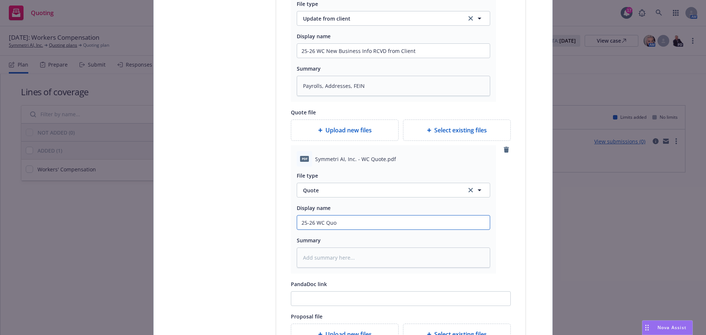
type textarea "x"
type input "25-26 WC Quot"
type textarea "x"
type input "25-26 WC Quote"
type textarea "x"
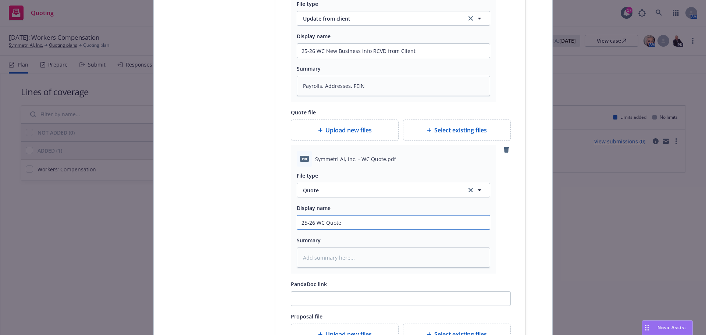
type input "25-26 WC Quote:"
type textarea "x"
type input "25-26 WC Quote:"
type textarea "x"
type input "25-26 WC Quote: $"
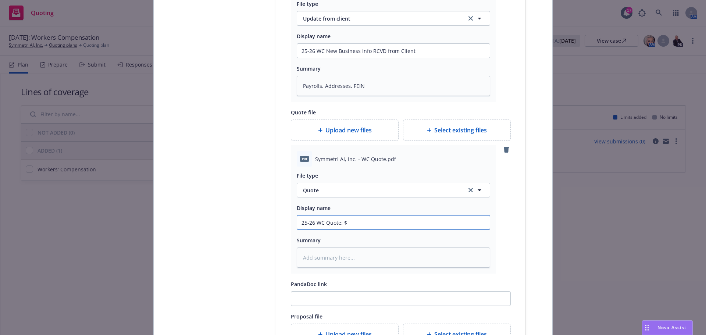
type textarea "x"
type input "25-26 WC Quote: $1"
type textarea "x"
type input "25-26 WC Quote: $1,"
type textarea "x"
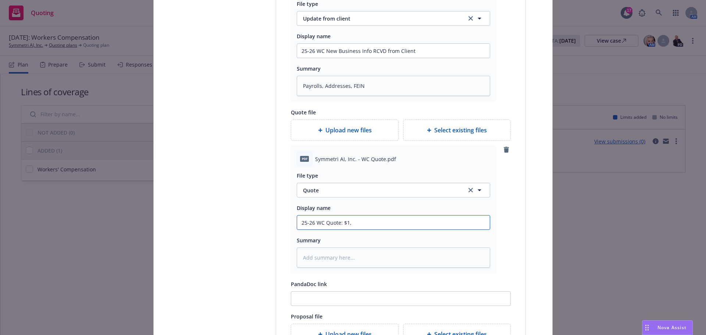
type input "25-26 WC Quote: $1,2"
type textarea "x"
type input "25-26 WC Quote: $1,23"
type textarea "x"
type input "25-26 WC Quote: $1,231"
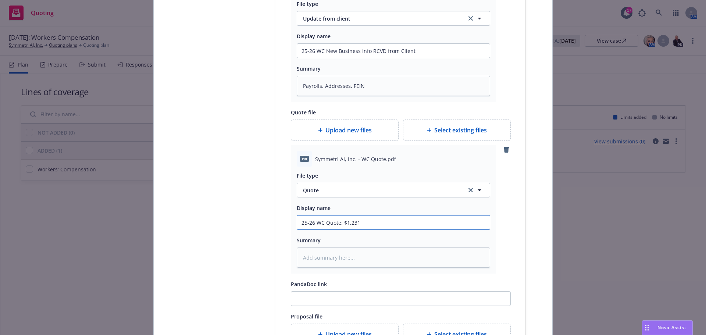
type textarea "x"
type input "25-26 WC Quote: $1,231"
type textarea "x"
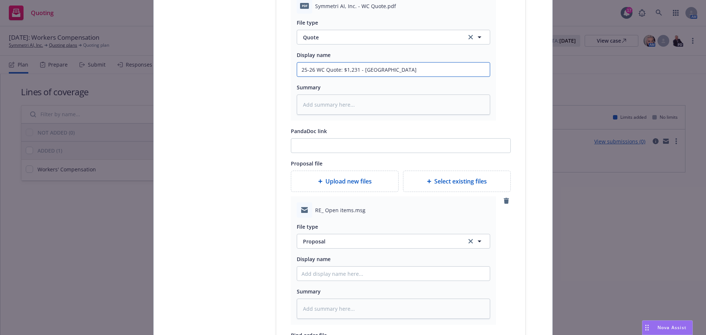
scroll to position [405, 0]
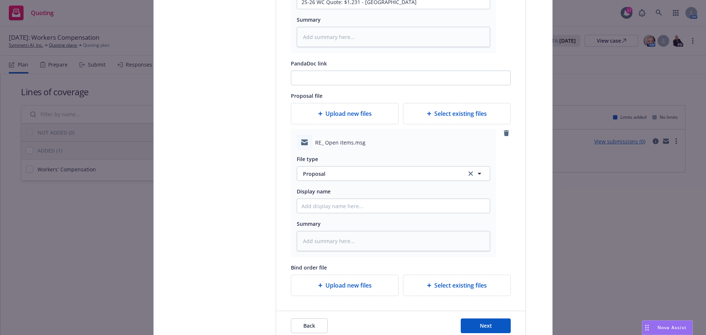
click at [331, 195] on div "Display name" at bounding box center [394, 191] width 194 height 9
click at [328, 205] on input "Display name" at bounding box center [393, 206] width 193 height 14
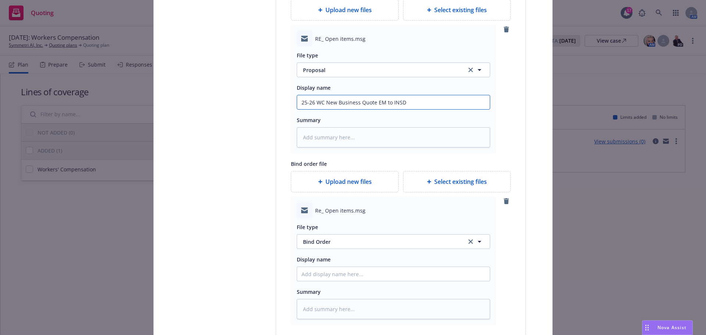
scroll to position [515, 0]
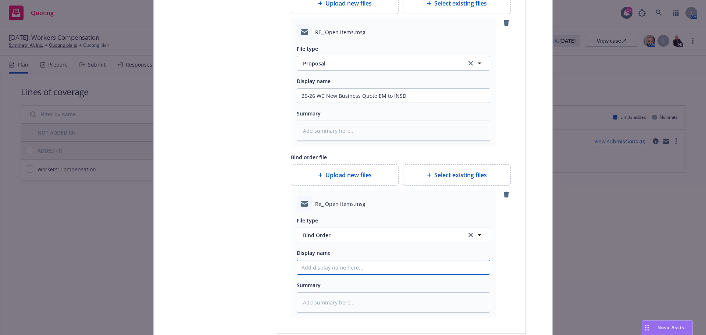
click at [332, 265] on input "Display name" at bounding box center [393, 267] width 193 height 14
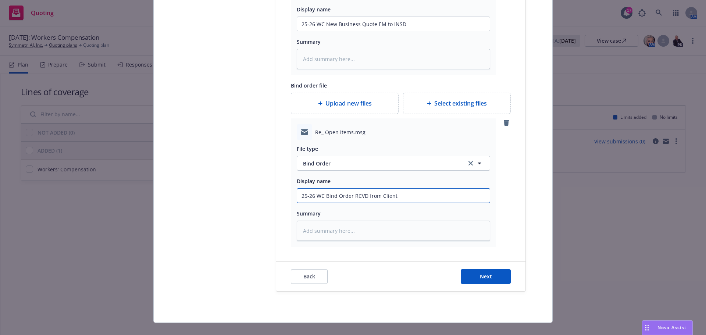
scroll to position [598, 0]
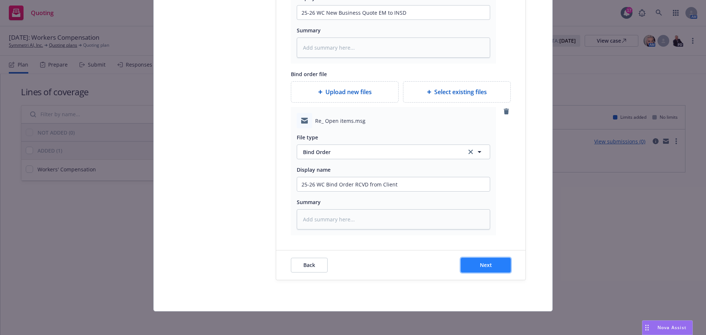
click at [488, 265] on span "Next" at bounding box center [486, 265] width 12 height 7
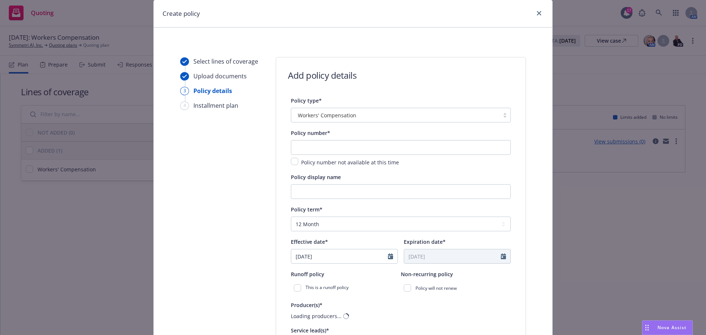
scroll to position [37, 0]
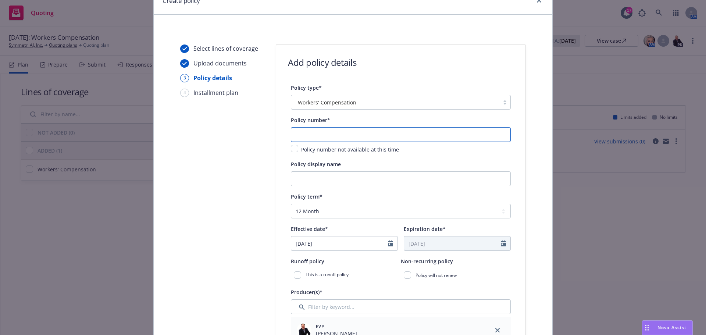
click at [340, 139] on input "text" at bounding box center [401, 134] width 220 height 15
click at [358, 130] on input "text" at bounding box center [401, 134] width 220 height 15
paste input "57 WEC BU9SXK"
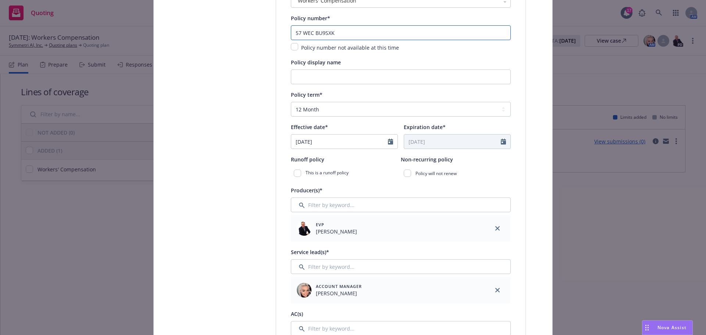
scroll to position [147, 0]
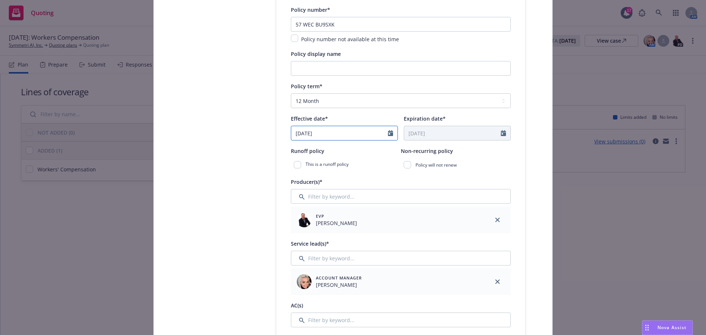
click at [344, 138] on input "08/07/2025" at bounding box center [339, 133] width 97 height 14
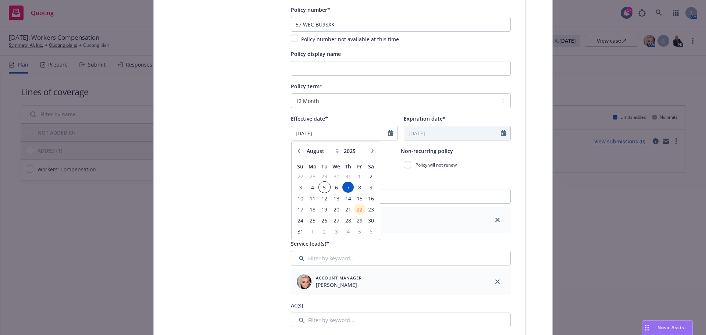
click at [321, 185] on span "5" at bounding box center [325, 187] width 10 height 9
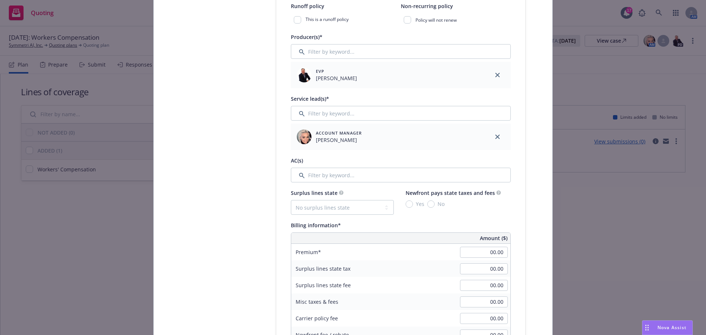
scroll to position [331, 0]
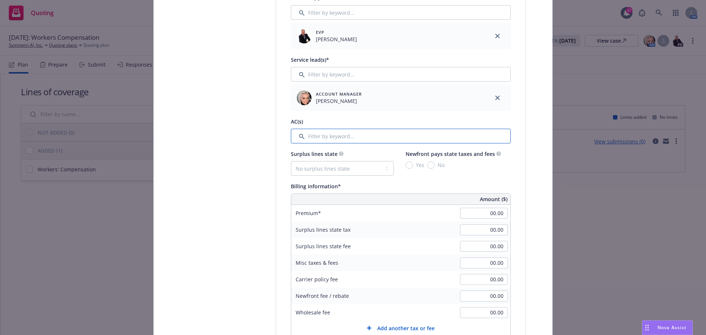
click at [323, 141] on input "Filter by keyword..." at bounding box center [401, 136] width 220 height 15
click at [305, 139] on input "Filter by keyword..." at bounding box center [401, 136] width 220 height 15
click at [300, 139] on input "Filter by keyword..." at bounding box center [401, 136] width 220 height 15
click at [297, 136] on input "Filter by keyword..." at bounding box center [401, 136] width 220 height 15
click at [320, 137] on input "Filter by keyword..." at bounding box center [401, 136] width 220 height 15
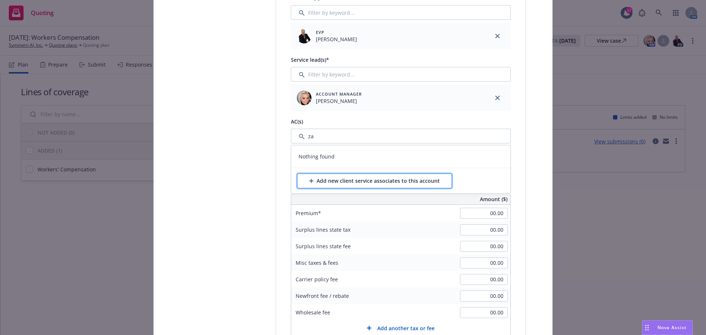
click at [350, 182] on div "Add new client service associates to this account" at bounding box center [374, 181] width 131 height 14
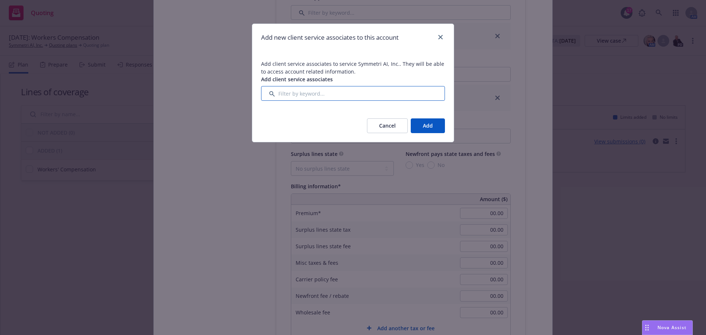
click at [335, 95] on input "Filter by keyword..." at bounding box center [353, 93] width 184 height 15
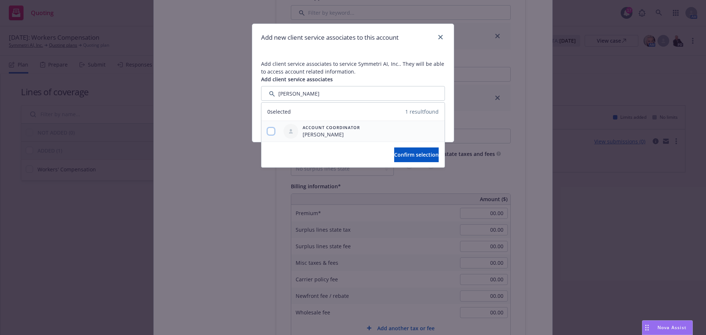
click at [272, 129] on input "checkbox" at bounding box center [270, 131] width 7 height 7
click at [425, 156] on span "Confirm selection" at bounding box center [416, 154] width 45 height 7
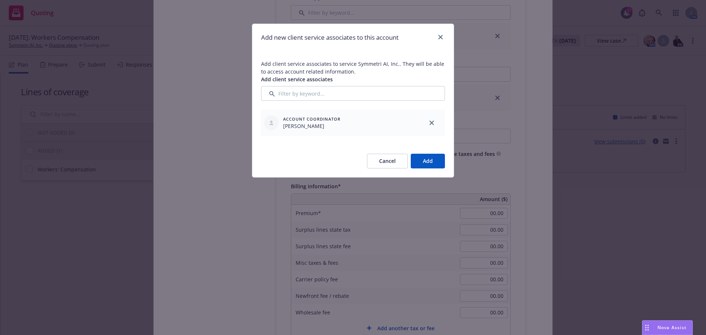
click at [430, 159] on button "Add" at bounding box center [428, 161] width 34 height 15
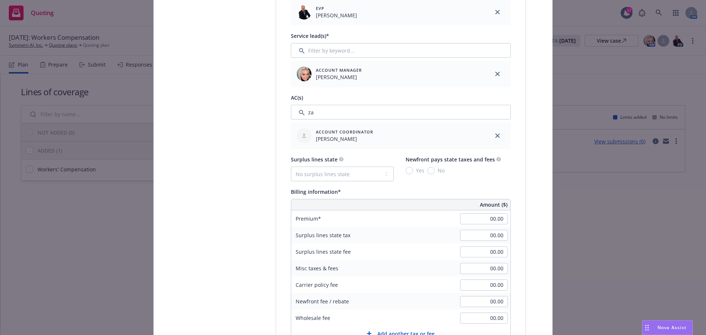
scroll to position [368, 0]
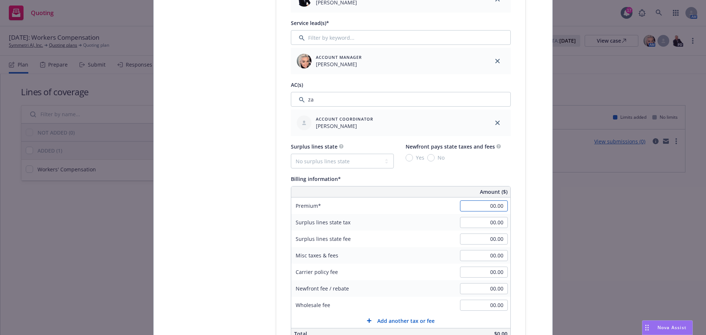
click at [480, 203] on input "00.00" at bounding box center [484, 206] width 48 height 11
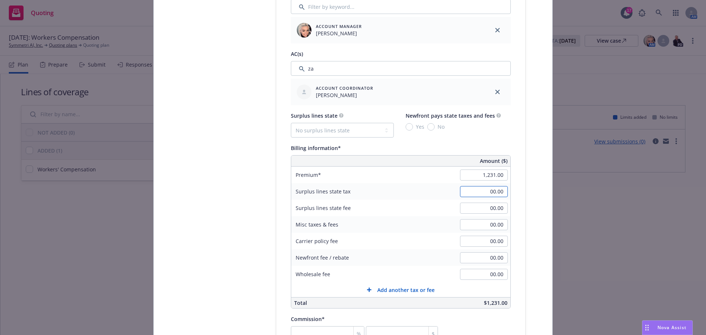
scroll to position [442, 0]
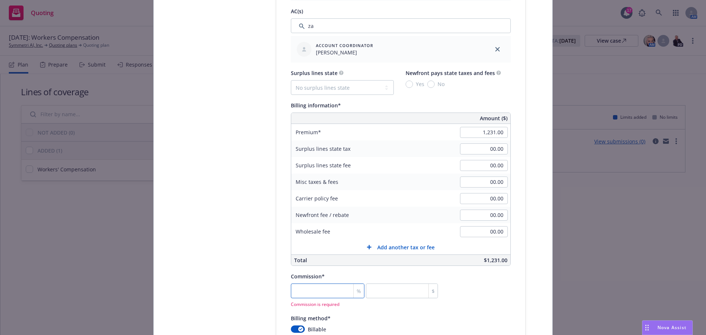
click at [325, 290] on input "number" at bounding box center [328, 291] width 74 height 15
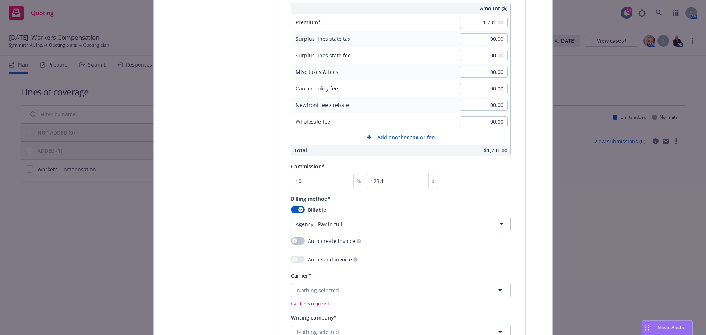
scroll to position [552, 0]
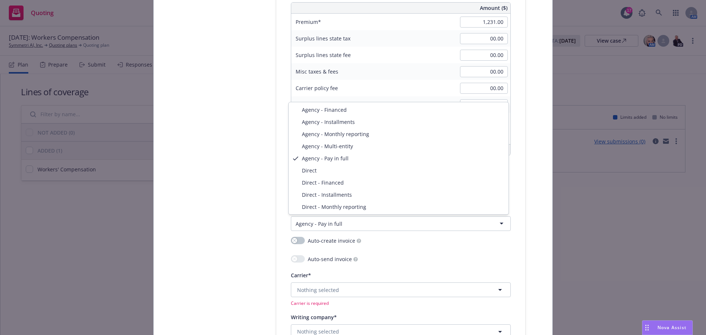
click at [325, 220] on html "Quoting 17 AM 08/07/2025: Workers Compensation Symmetri AI, Inc. Quoting plans …" at bounding box center [353, 167] width 706 height 335
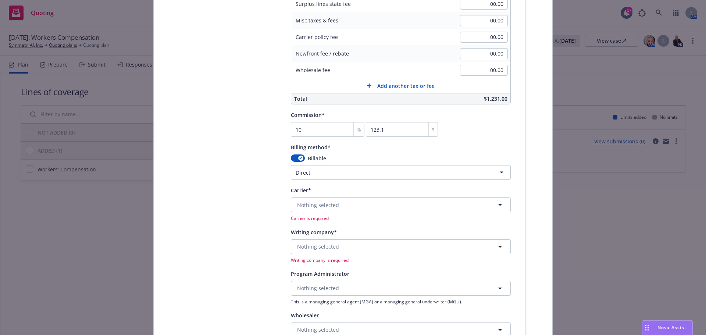
scroll to position [625, 0]
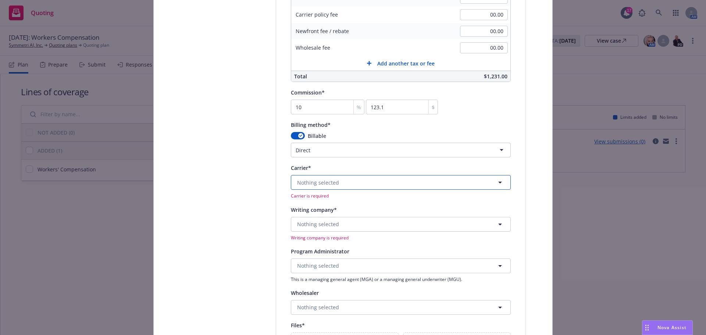
click at [398, 180] on button "Nothing selected" at bounding box center [401, 182] width 220 height 15
click at [383, 221] on button "Nothing selected" at bounding box center [401, 224] width 220 height 15
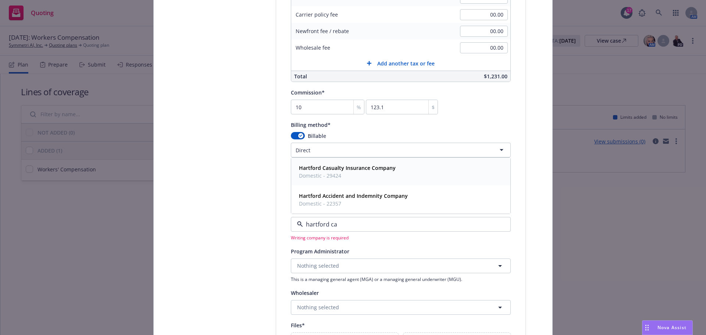
click at [384, 174] on span "Domestic - 29424" at bounding box center [347, 176] width 97 height 8
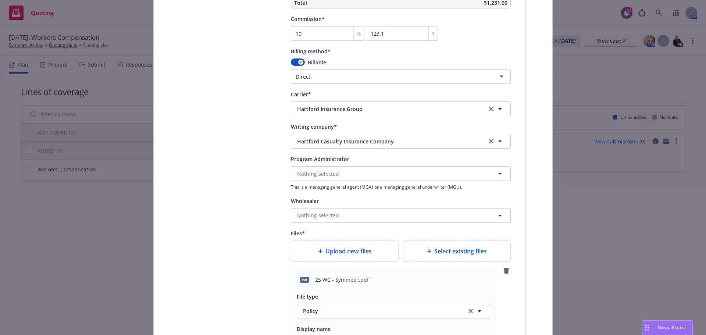
scroll to position [809, 0]
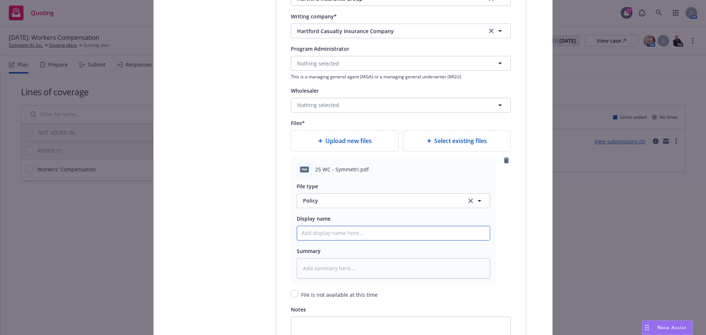
click at [339, 235] on input "Policy display name" at bounding box center [393, 233] width 193 height 14
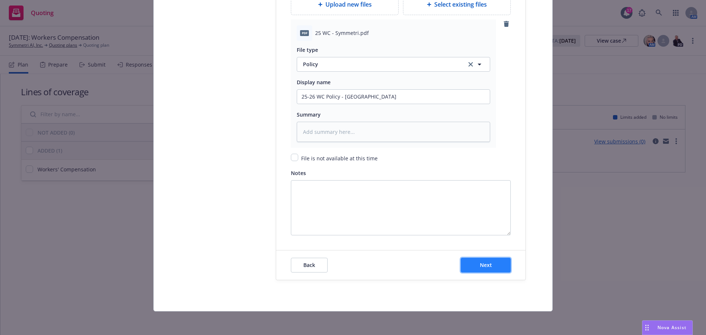
click at [468, 270] on button "Next" at bounding box center [486, 265] width 50 height 15
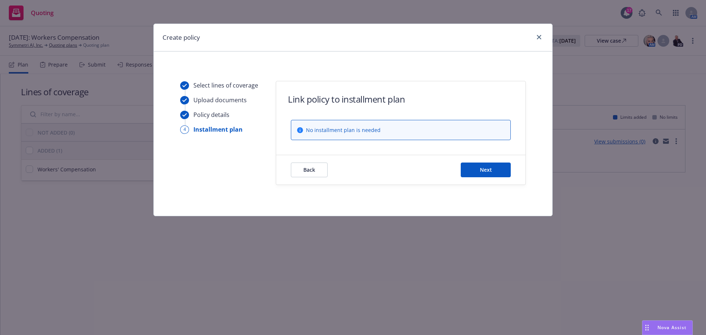
scroll to position [0, 0]
click at [503, 153] on form "Link policy to installment plan No installment plan is needed Back Next" at bounding box center [400, 132] width 249 height 103
click at [494, 173] on button "Next" at bounding box center [486, 170] width 50 height 15
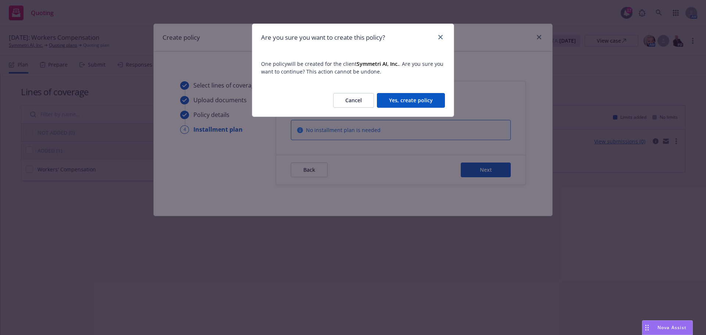
click at [410, 104] on button "Yes, create policy" at bounding box center [411, 100] width 68 height 15
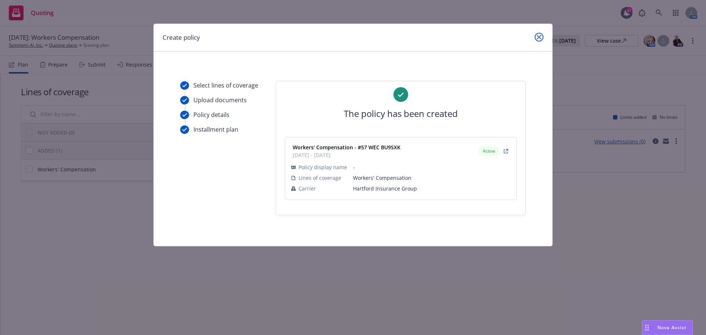
click at [538, 39] on icon "close" at bounding box center [539, 37] width 4 height 4
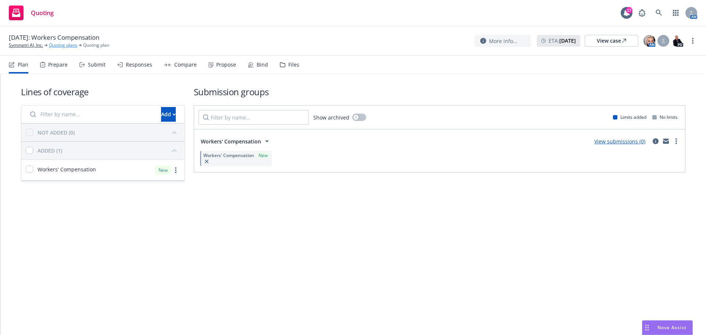
click at [65, 48] on link "Quoting plans" at bounding box center [63, 45] width 28 height 7
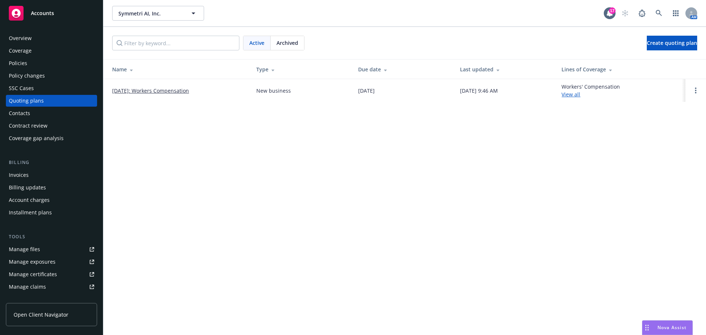
click at [690, 88] on td at bounding box center [696, 90] width 21 height 23
click at [699, 91] on link "Open options" at bounding box center [696, 90] width 9 height 9
click at [661, 89] on link "Archive" at bounding box center [658, 85] width 64 height 15
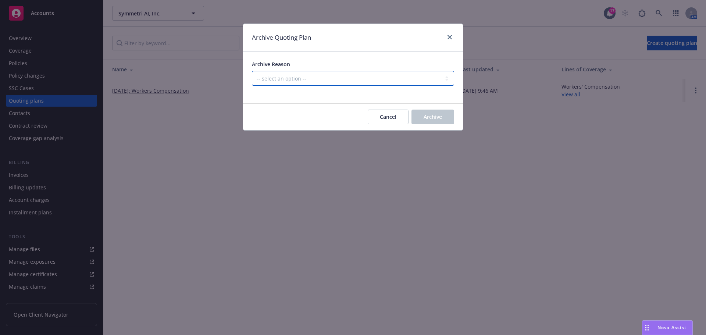
click at [347, 85] on select "-- select an option -- Created by error Duplicate New business opportunity lost…" at bounding box center [353, 78] width 202 height 15
select select "ARCHIVED_NEW_BUSINESS_COMPLETED"
click at [252, 71] on select "-- select an option -- Created by error Duplicate New business opportunity lost…" at bounding box center [353, 78] width 202 height 15
click at [431, 115] on span "Archive" at bounding box center [433, 116] width 18 height 7
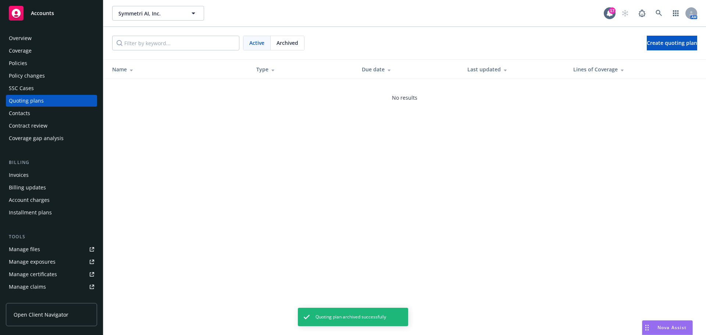
click at [29, 66] on div "Policies" at bounding box center [51, 63] width 85 height 12
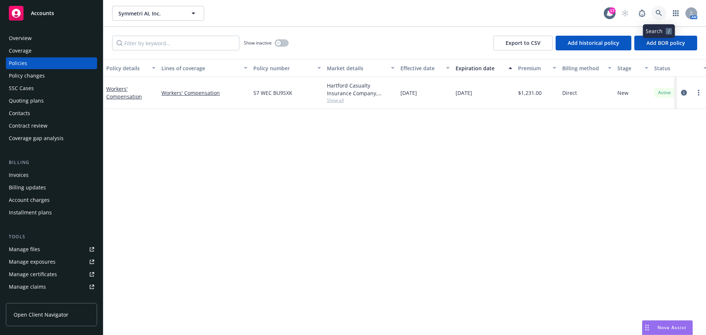
click at [659, 14] on icon at bounding box center [659, 13] width 6 height 6
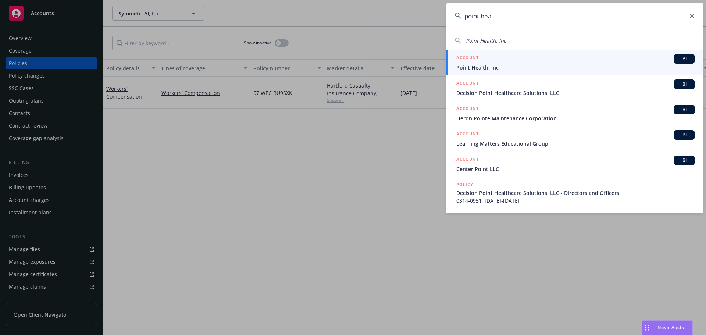
type input "point hea"
click at [491, 71] on span "Point Health, Inc" at bounding box center [576, 68] width 238 height 8
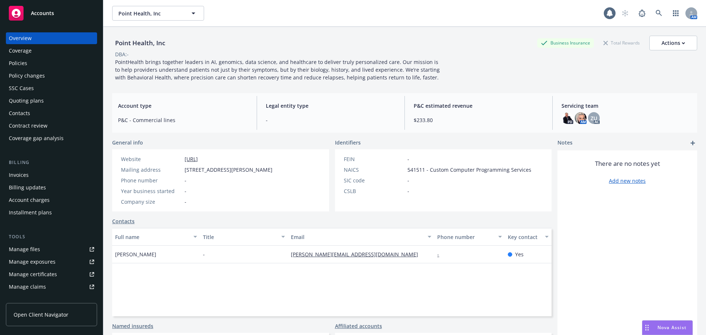
click at [59, 65] on div "Policies" at bounding box center [51, 63] width 85 height 12
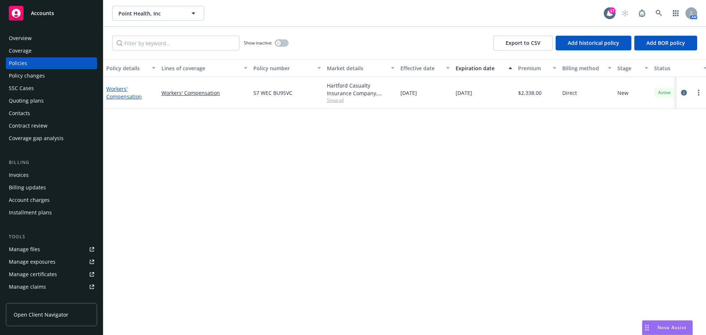
click at [124, 93] on link "Workers' Compensation" at bounding box center [124, 92] width 36 height 15
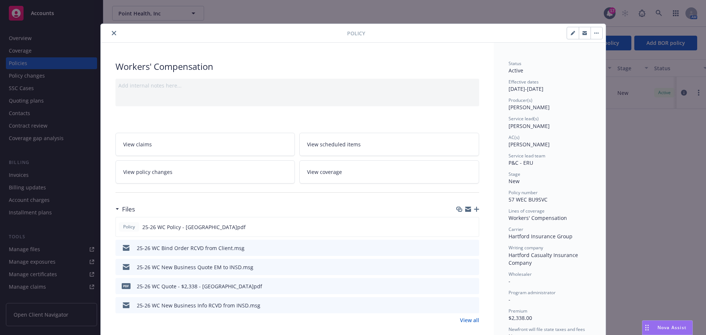
scroll to position [37, 0]
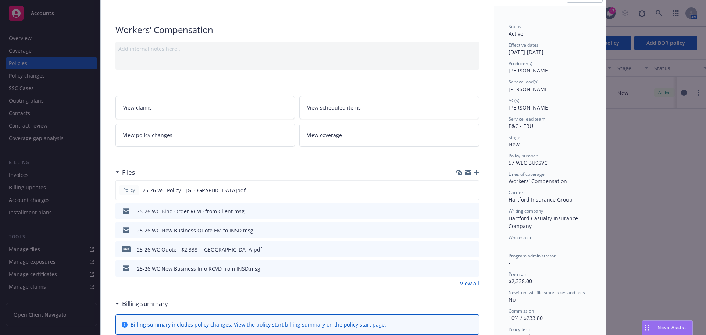
click at [475, 175] on icon "button" at bounding box center [476, 172] width 5 height 5
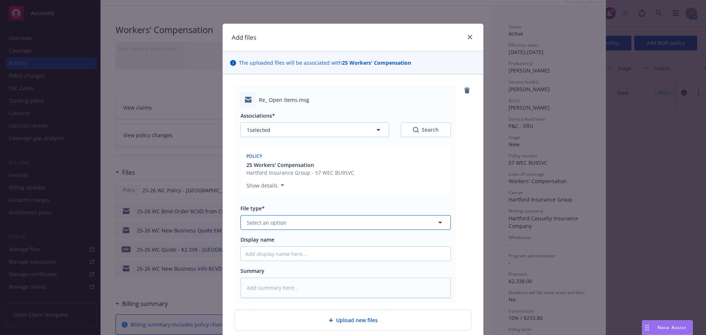
click at [332, 220] on button "Select an option" at bounding box center [346, 222] width 210 height 15
type input "em"
click at [324, 263] on div "Email" at bounding box center [345, 262] width 201 height 11
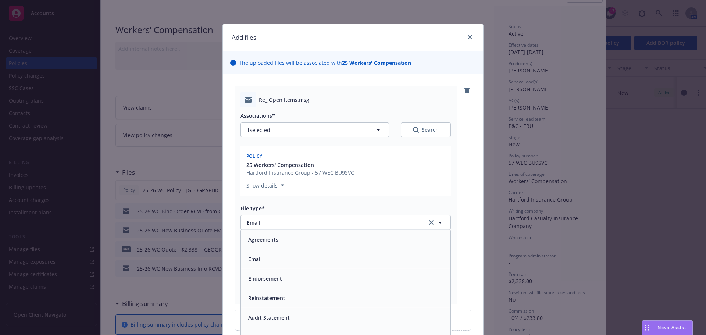
click at [318, 256] on input "Display name" at bounding box center [346, 254] width 210 height 14
type textarea "x"
type input "2"
type textarea "x"
type input "20"
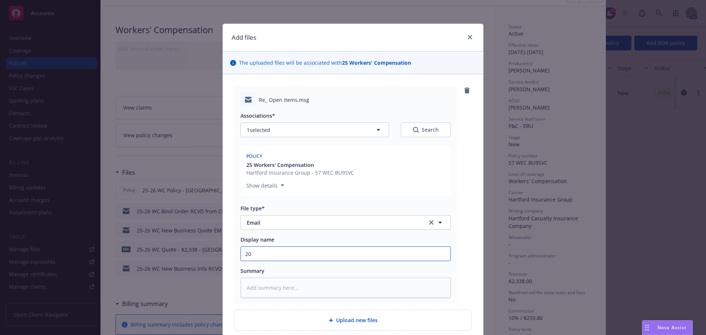
type textarea "x"
type input "202"
type textarea "x"
type input "2025"
type textarea "x"
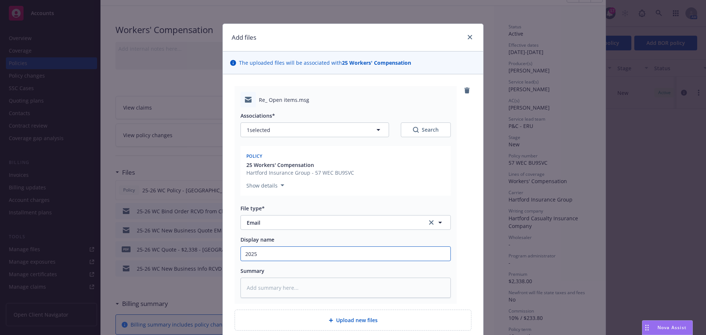
type input "2025"
type textarea "x"
type input "2025 W"
type textarea "x"
type input "2025 WC"
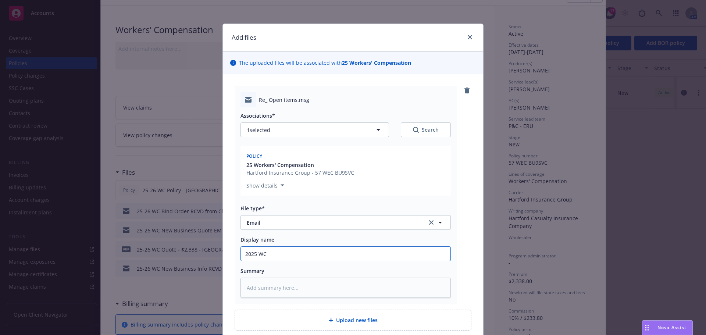
type textarea "x"
type input "2025 WC"
type textarea "x"
type input "2025 WC M"
type textarea "x"
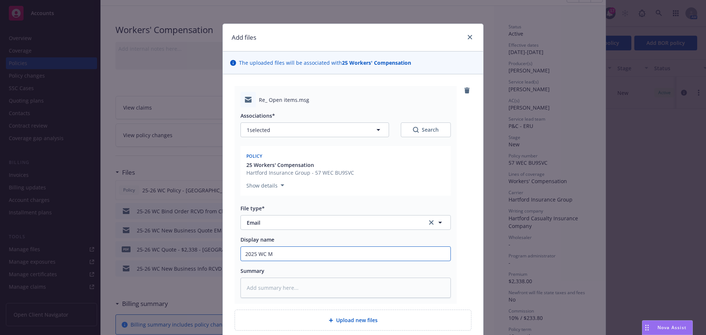
type input "2025 WC Mi"
type textarea "x"
type input "2025 WC Mis"
type textarea "x"
type input "2025 [PERSON_NAME]"
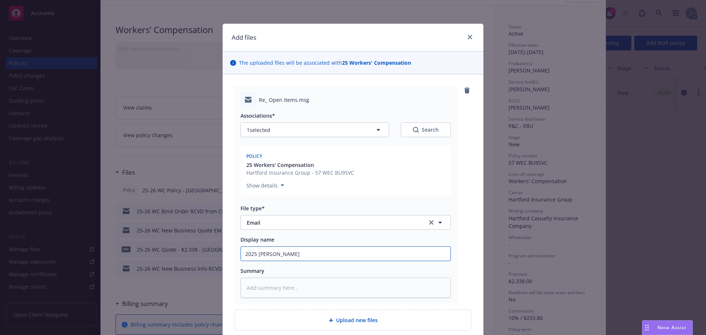
type textarea "x"
type input "2025 WC Misin"
type textarea "x"
type input "2025 [PERSON_NAME]"
type textarea "x"
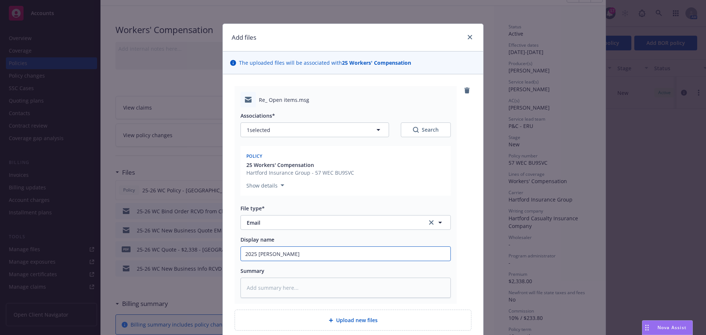
type input "2025 WC Misis"
type textarea "x"
type input "2025 [PERSON_NAME]"
type textarea "x"
type input "2025 WC Mis"
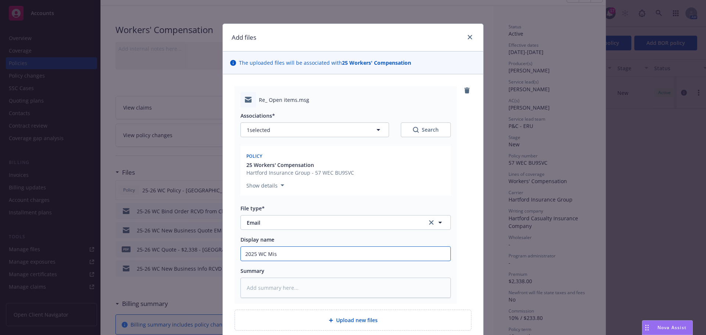
type textarea "x"
type input "2025 WC Miss"
type textarea "x"
type input "2025 [PERSON_NAME]"
type textarea "x"
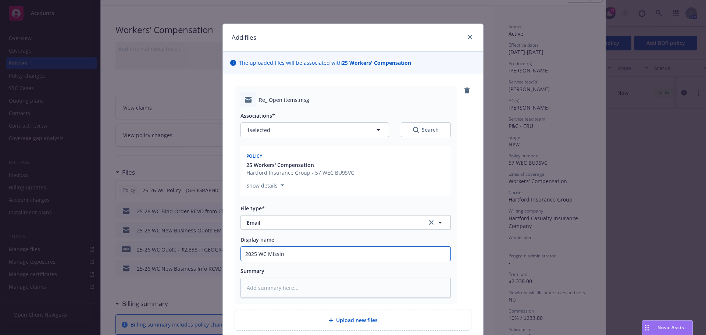
type input "2025 WC Missing"
type textarea "x"
type input "2025 WC Missing"
type textarea "x"
type input "2025 WC Missing I"
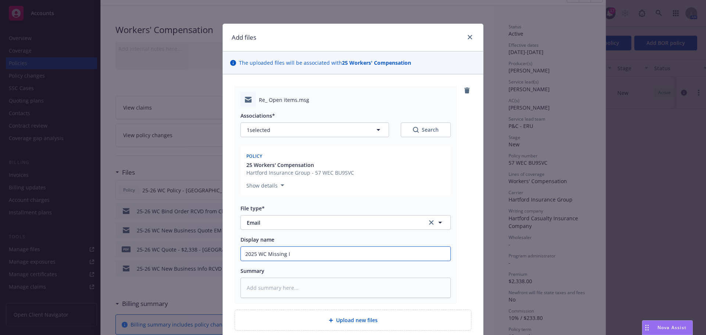
type textarea "x"
type input "2025 WC Missing In"
type textarea "x"
type input "2025 WC Missing Inf"
type textarea "x"
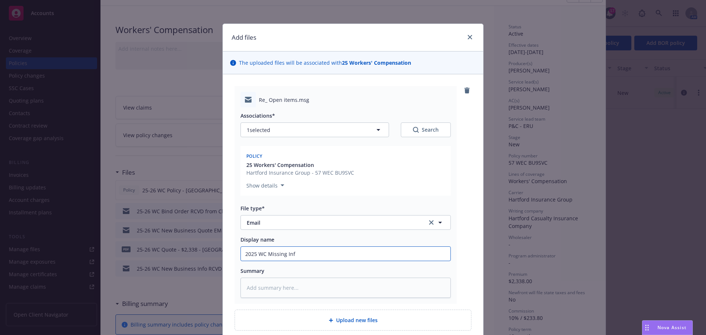
type input "2025 WC Missing Info"
type textarea "x"
type input "2025 WC Missing Info:"
type textarea "x"
type input "2025 WC Missing Info:P"
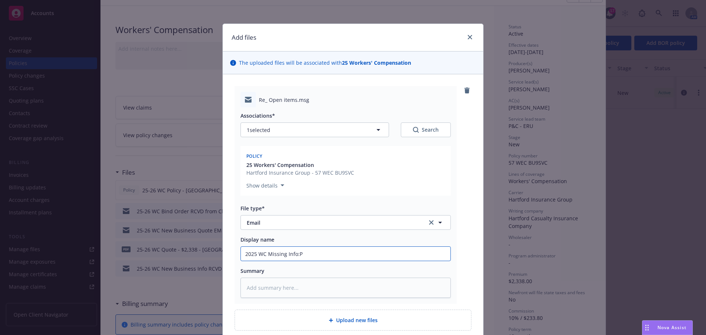
type textarea "x"
type input "2025 WC Missing Info:P"
type textarea "x"
type input "2025 WC Missing Info:P"
type textarea "x"
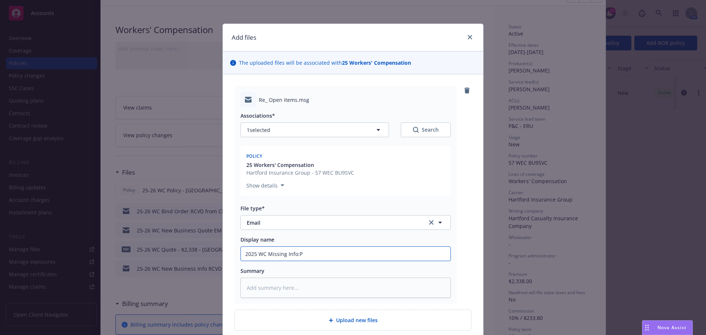
type input "2025 WC Missing Info:"
type textarea "x"
type input "2025 WC Missing Info:"
type textarea "x"
type input "2025 WC Missing Info: M"
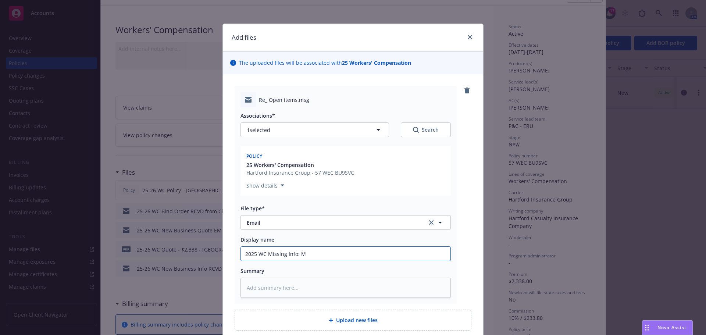
type textarea "x"
type input "2025 WC Missing Info: [GEOGRAPHIC_DATA]"
type textarea "x"
type input "2025 WC Missing Info: [GEOGRAPHIC_DATA]"
type textarea "x"
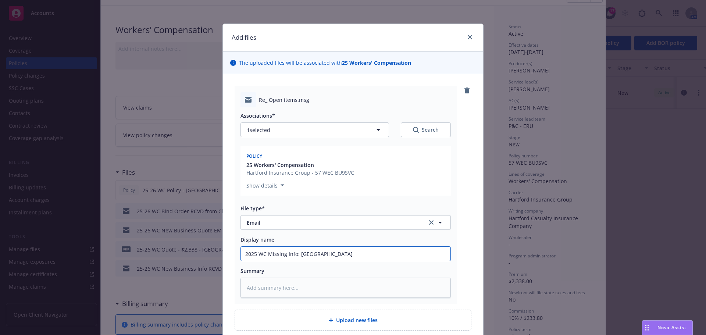
type input "2025 WC Missing Info: MN U"
type textarea "x"
type input "2025 WC Missing Info: MN UI"
type textarea "x"
type input "2025 WC Missing Info: MN UIN"
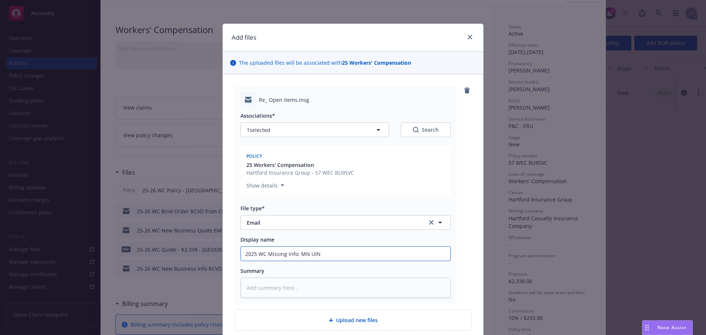
type textarea "x"
type input "2025 WC Missing Info: MN UIN"
type textarea "x"
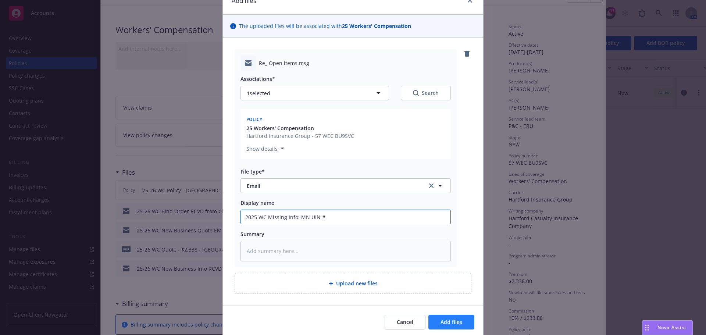
type input "2025 WC Missing Info: MN UIN #"
click at [443, 317] on button "Add files" at bounding box center [452, 322] width 46 height 15
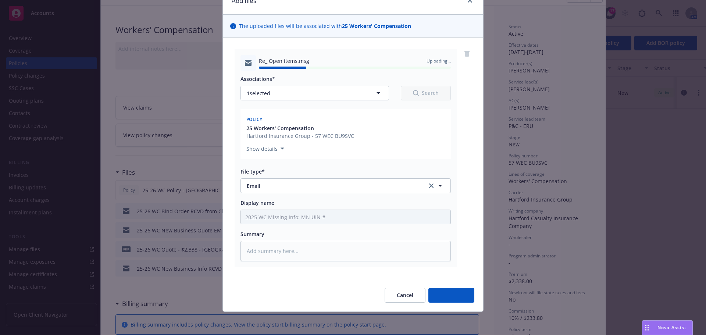
type textarea "x"
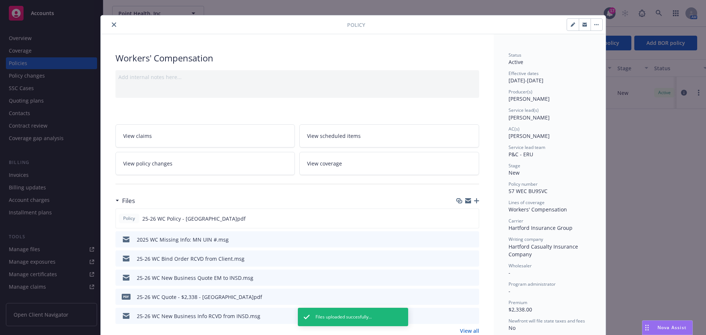
scroll to position [0, 0]
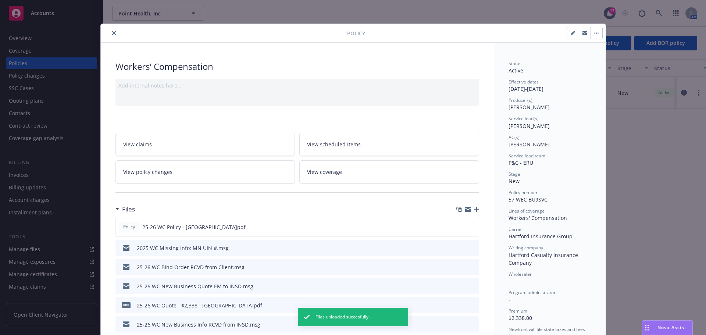
click at [112, 33] on icon "close" at bounding box center [114, 33] width 4 height 4
